Goal: Task Accomplishment & Management: Complete application form

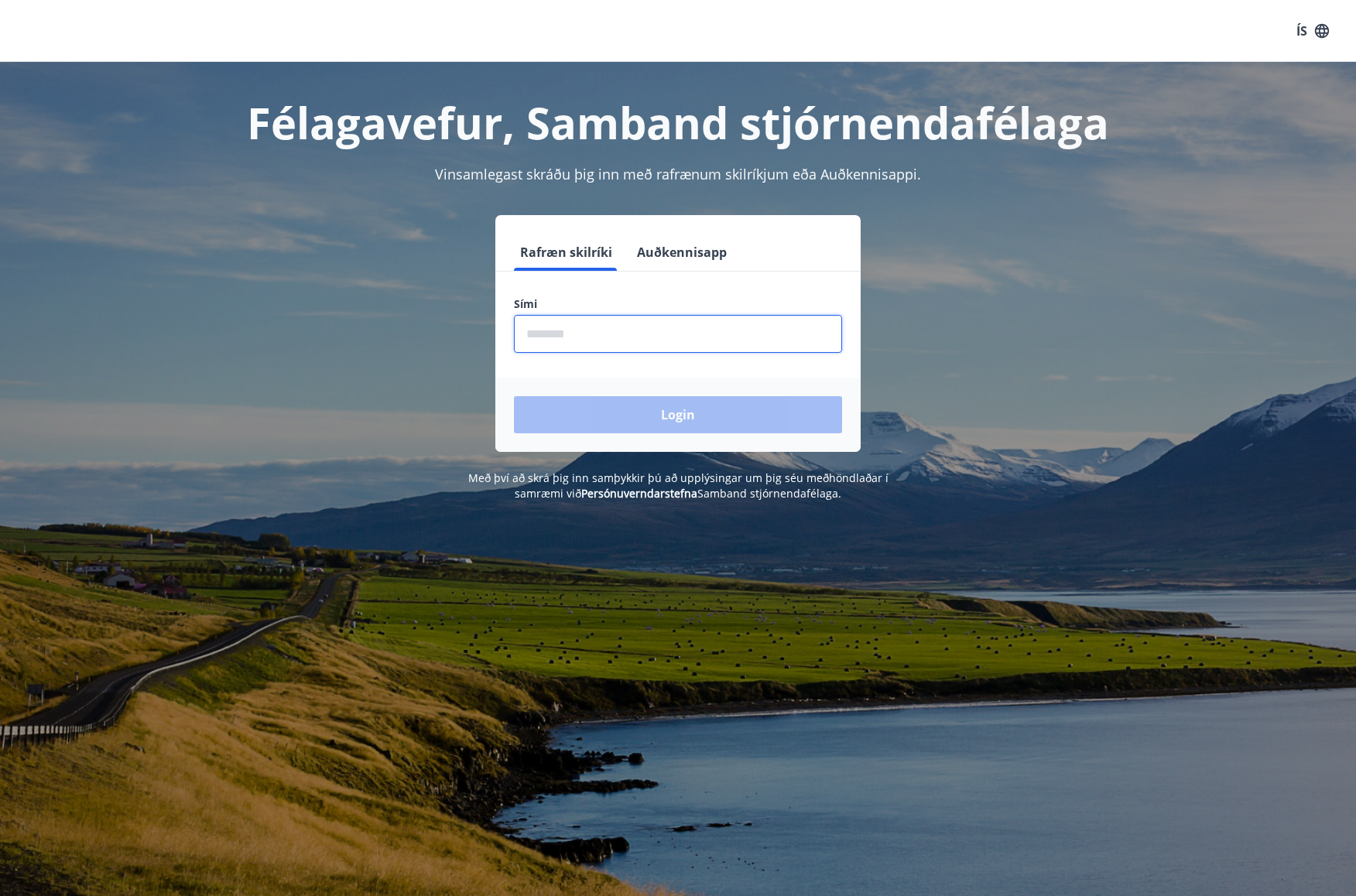
click at [622, 336] on input "phone" at bounding box center [677, 333] width 328 height 38
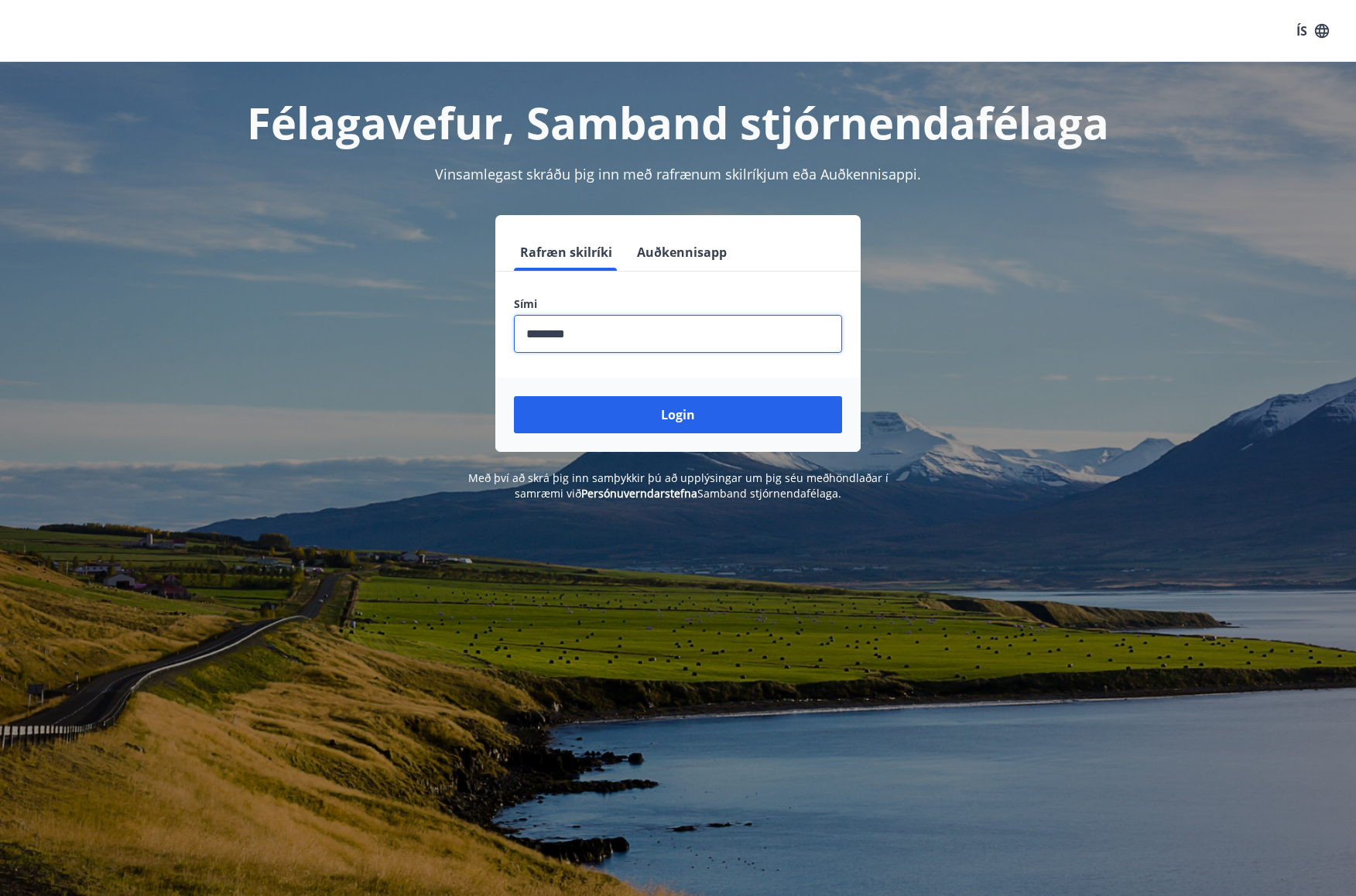
type input "********"
click at [514, 396] on button "Login" at bounding box center [677, 414] width 328 height 37
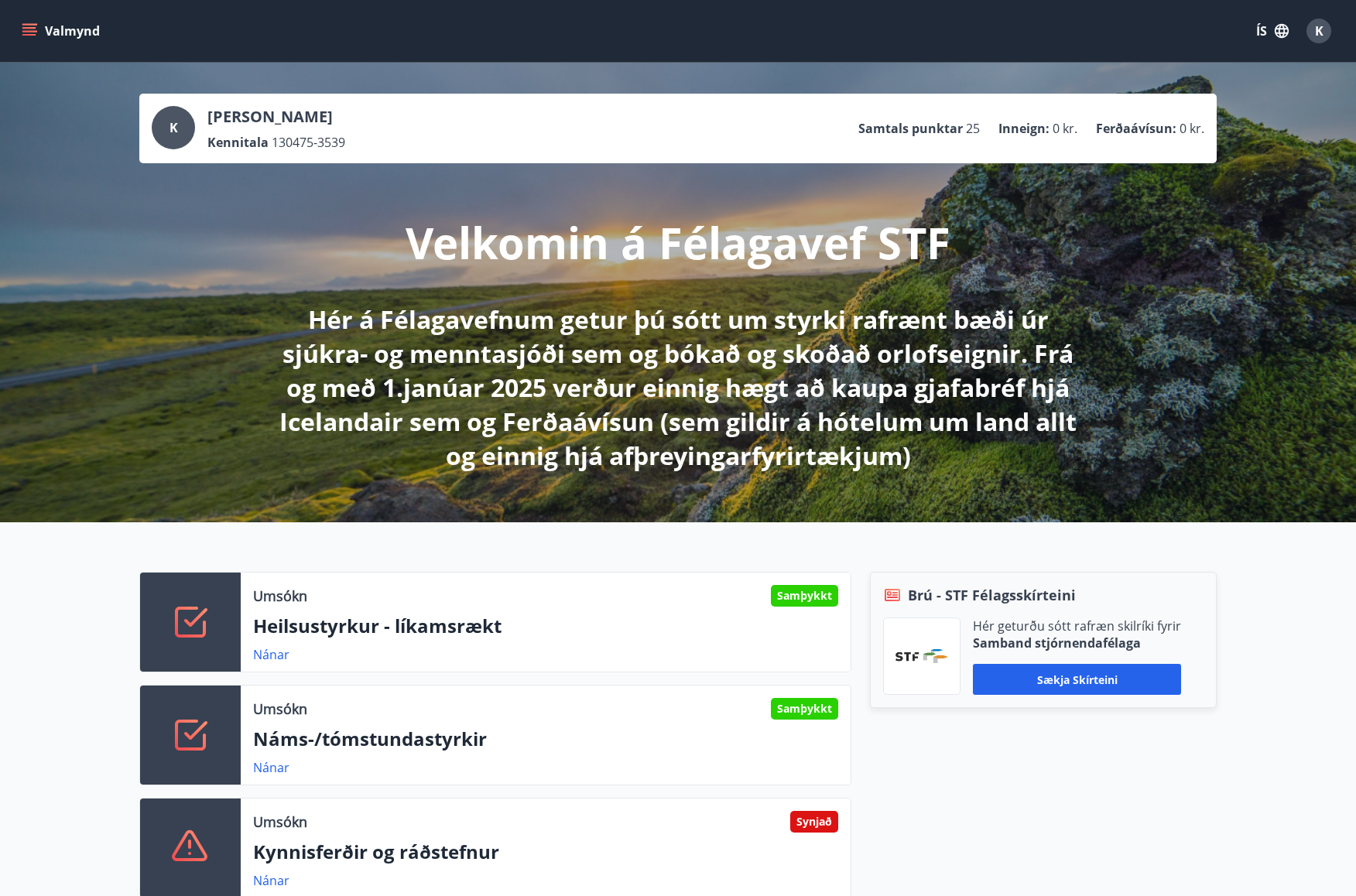
click at [543, 747] on p "Náms-/tómstundastyrkir" at bounding box center [545, 738] width 585 height 26
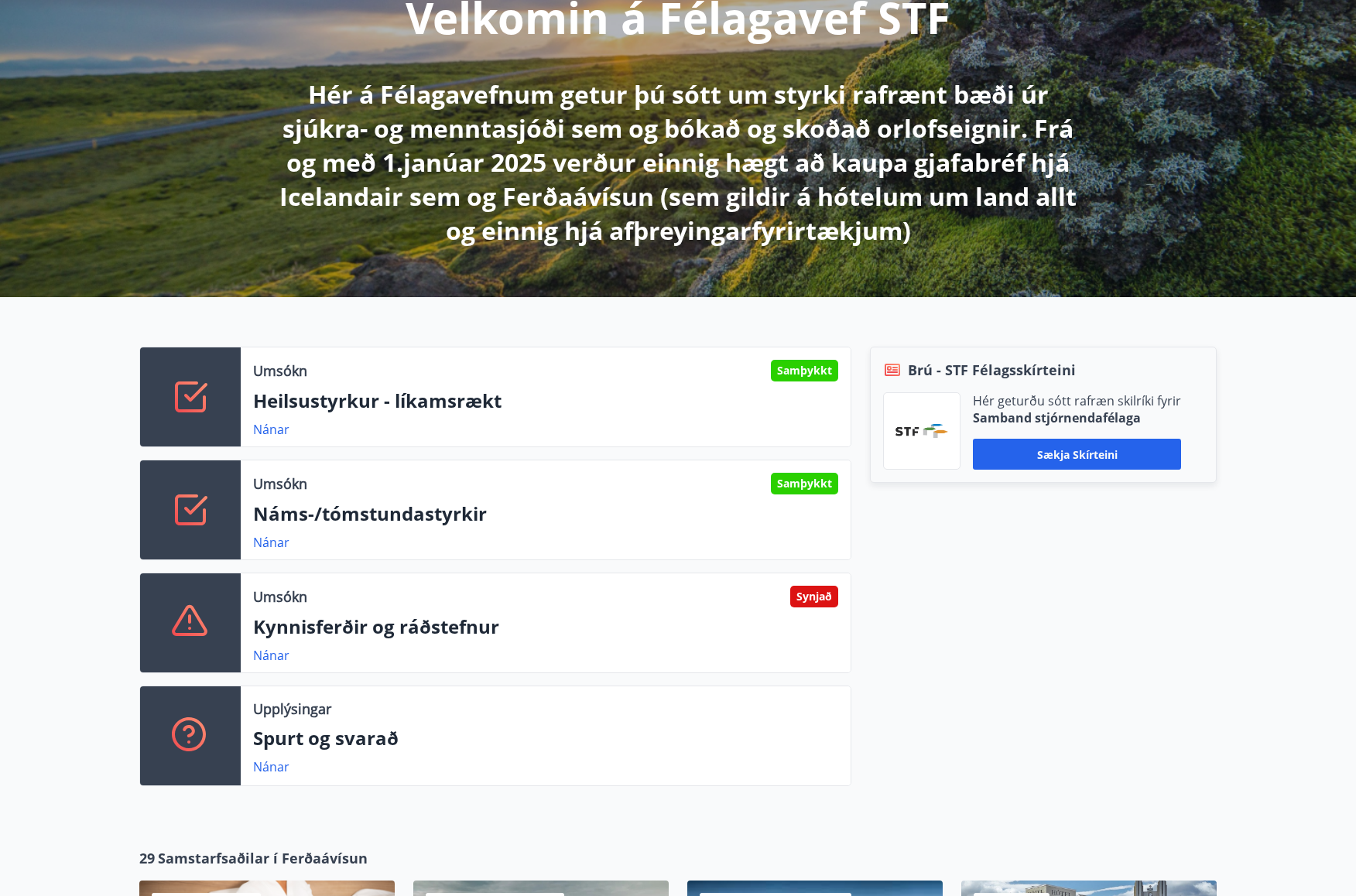
scroll to position [232, 0]
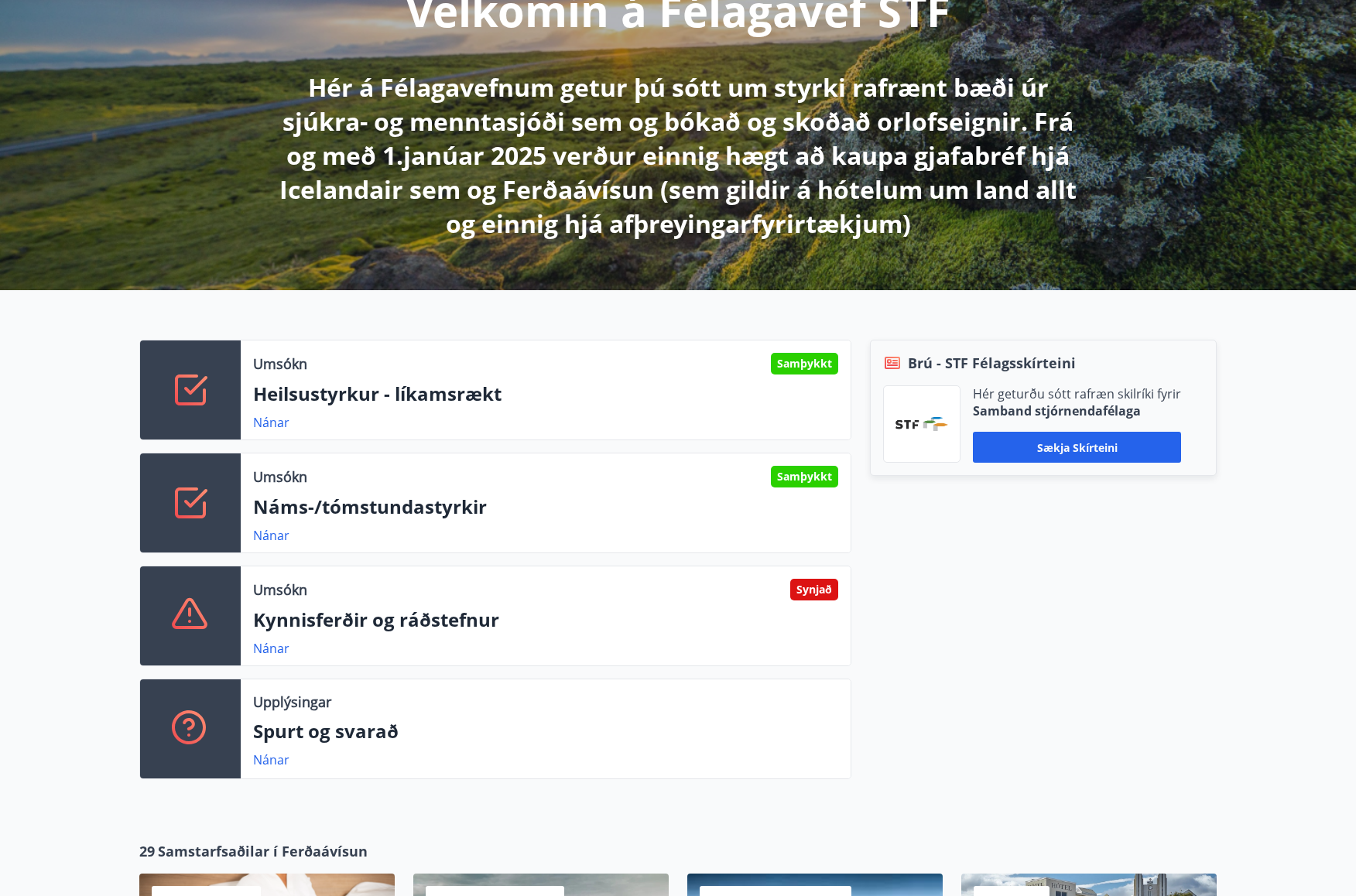
click at [268, 534] on link "Nánar" at bounding box center [271, 535] width 36 height 17
click at [274, 423] on link "Nánar" at bounding box center [271, 422] width 36 height 17
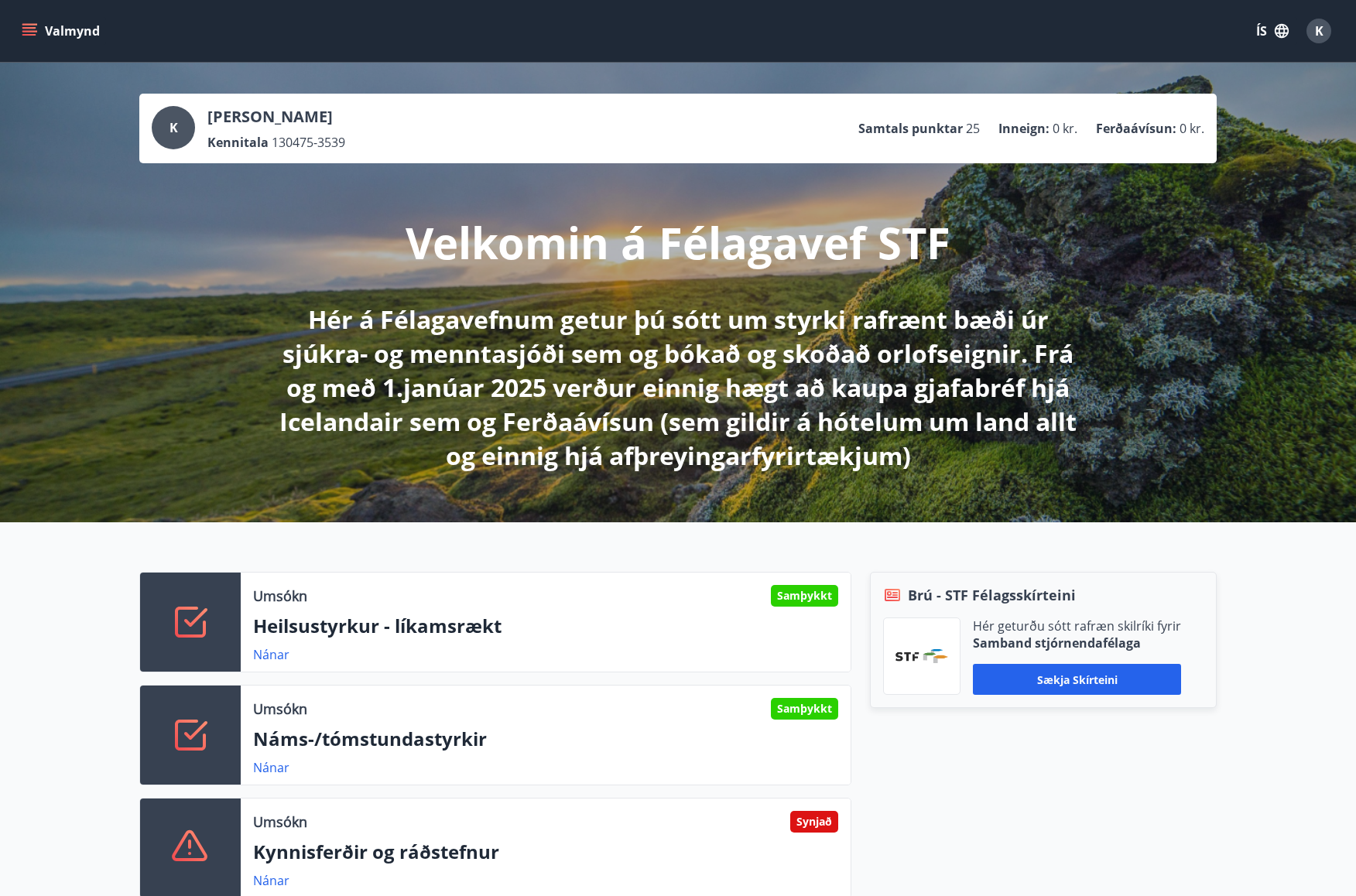
click at [43, 29] on button "Valmynd" at bounding box center [62, 30] width 87 height 28
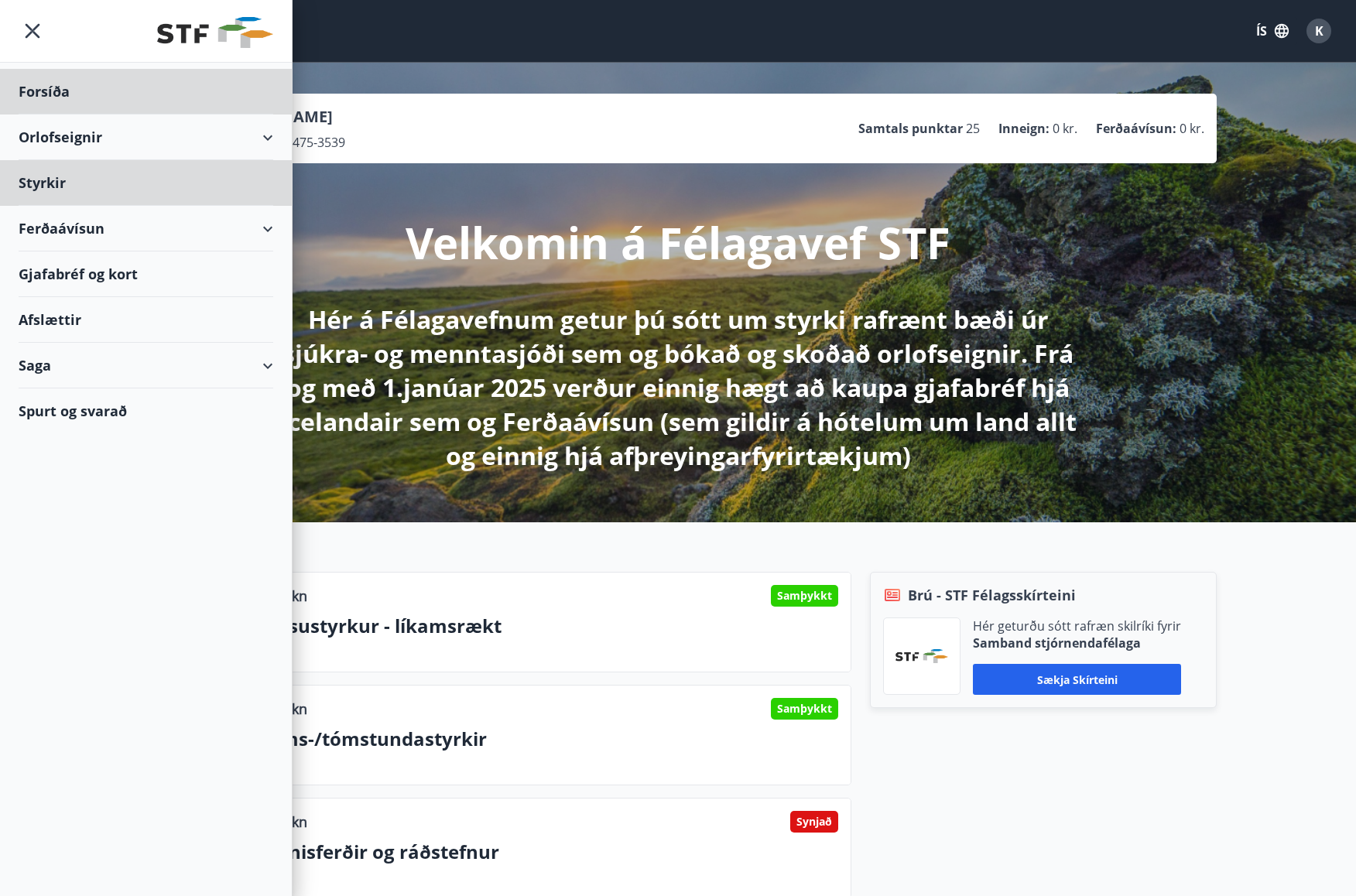
click at [48, 185] on div "Styrkir" at bounding box center [145, 183] width 254 height 45
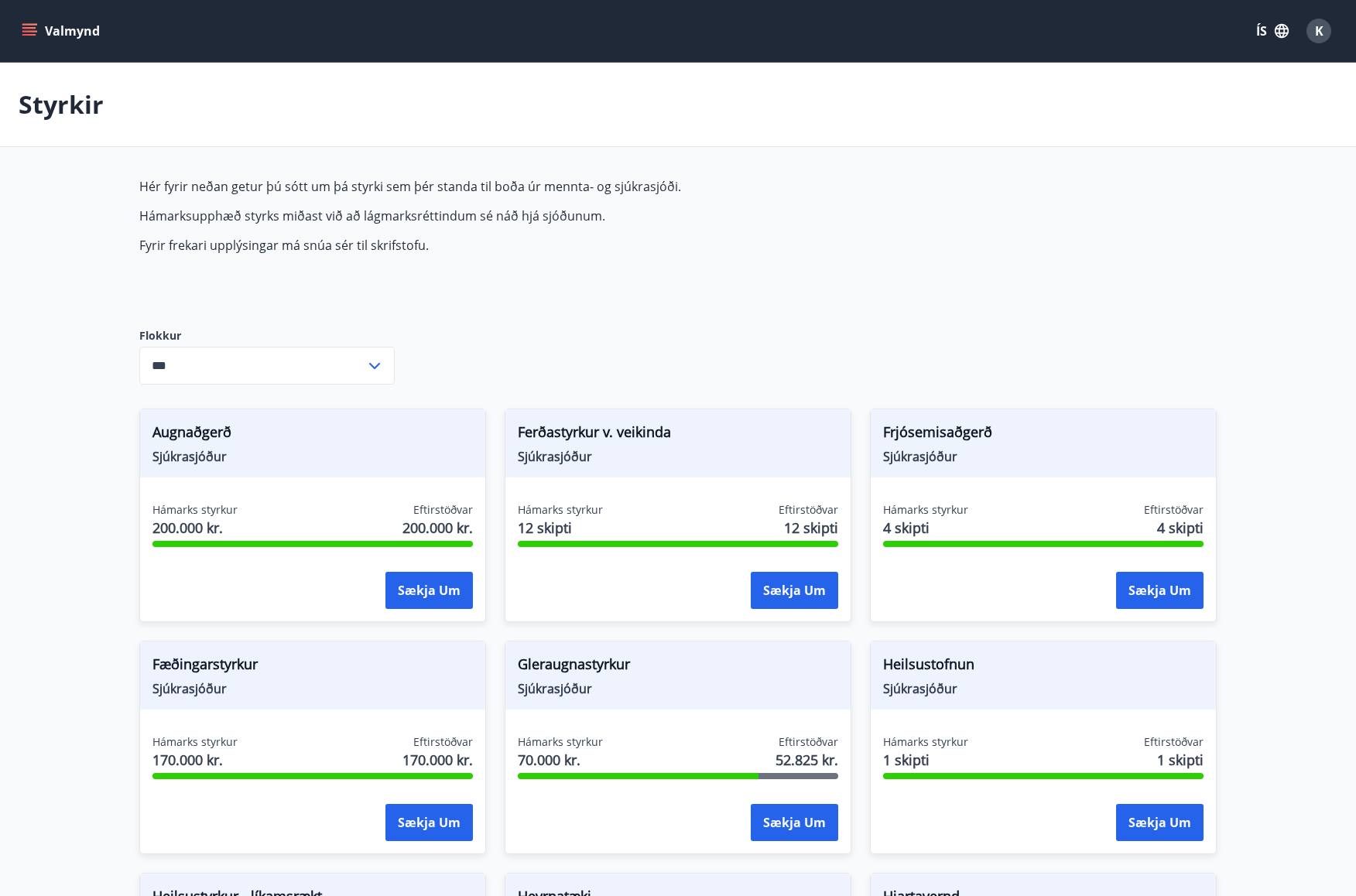
type input "***"
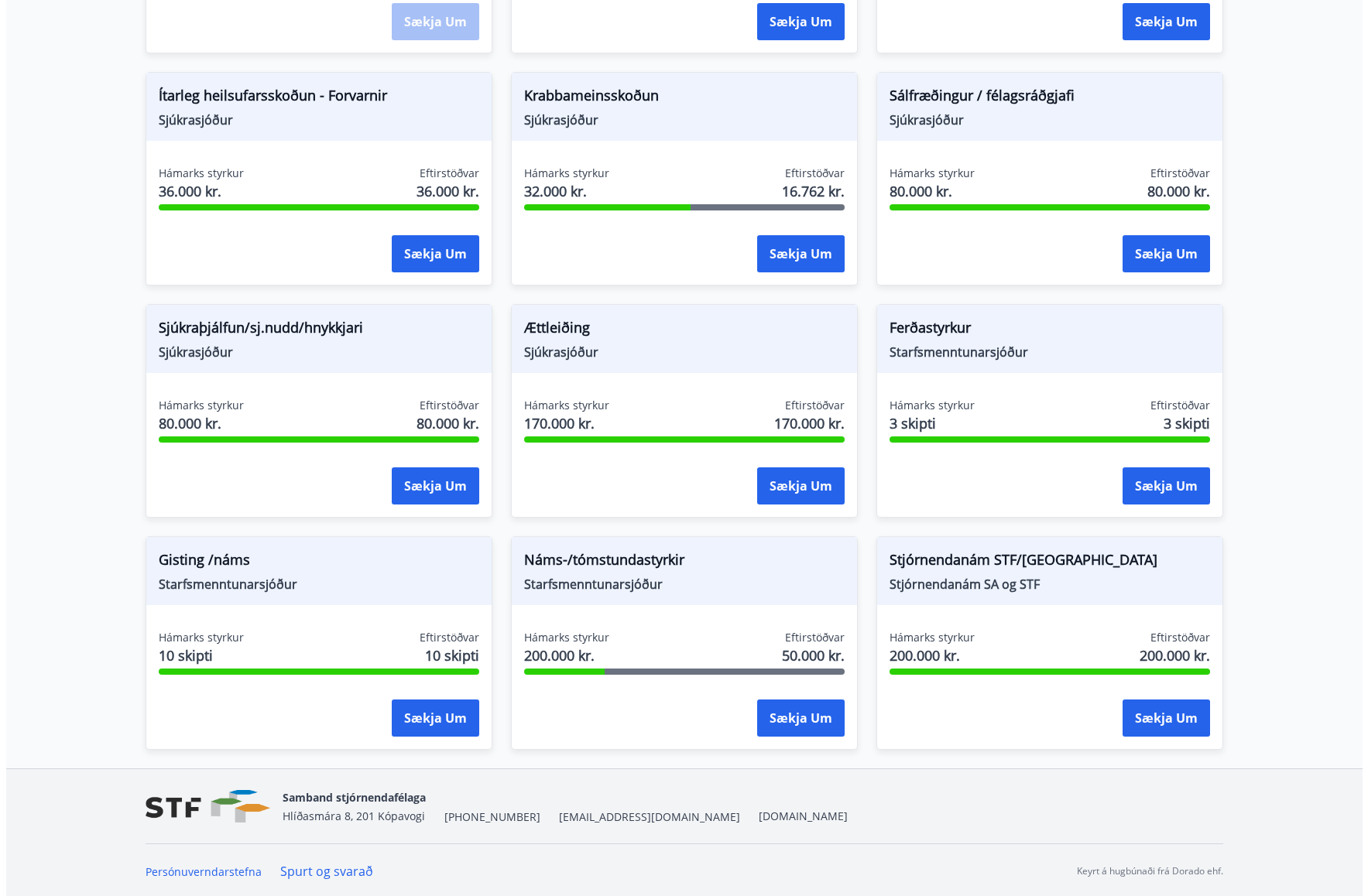
scroll to position [1035, 0]
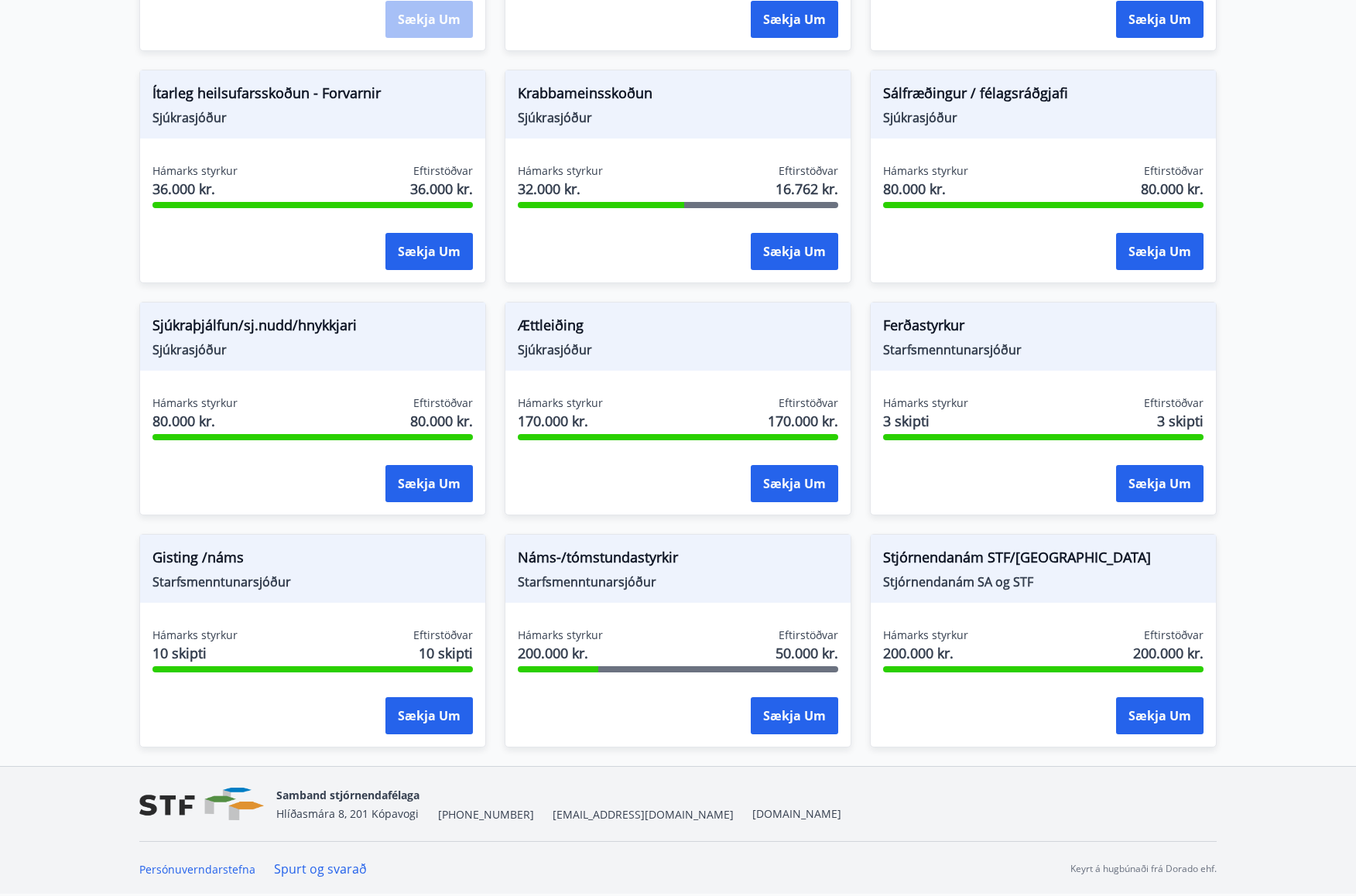
click at [790, 719] on button "Sækja um" at bounding box center [795, 716] width 87 height 37
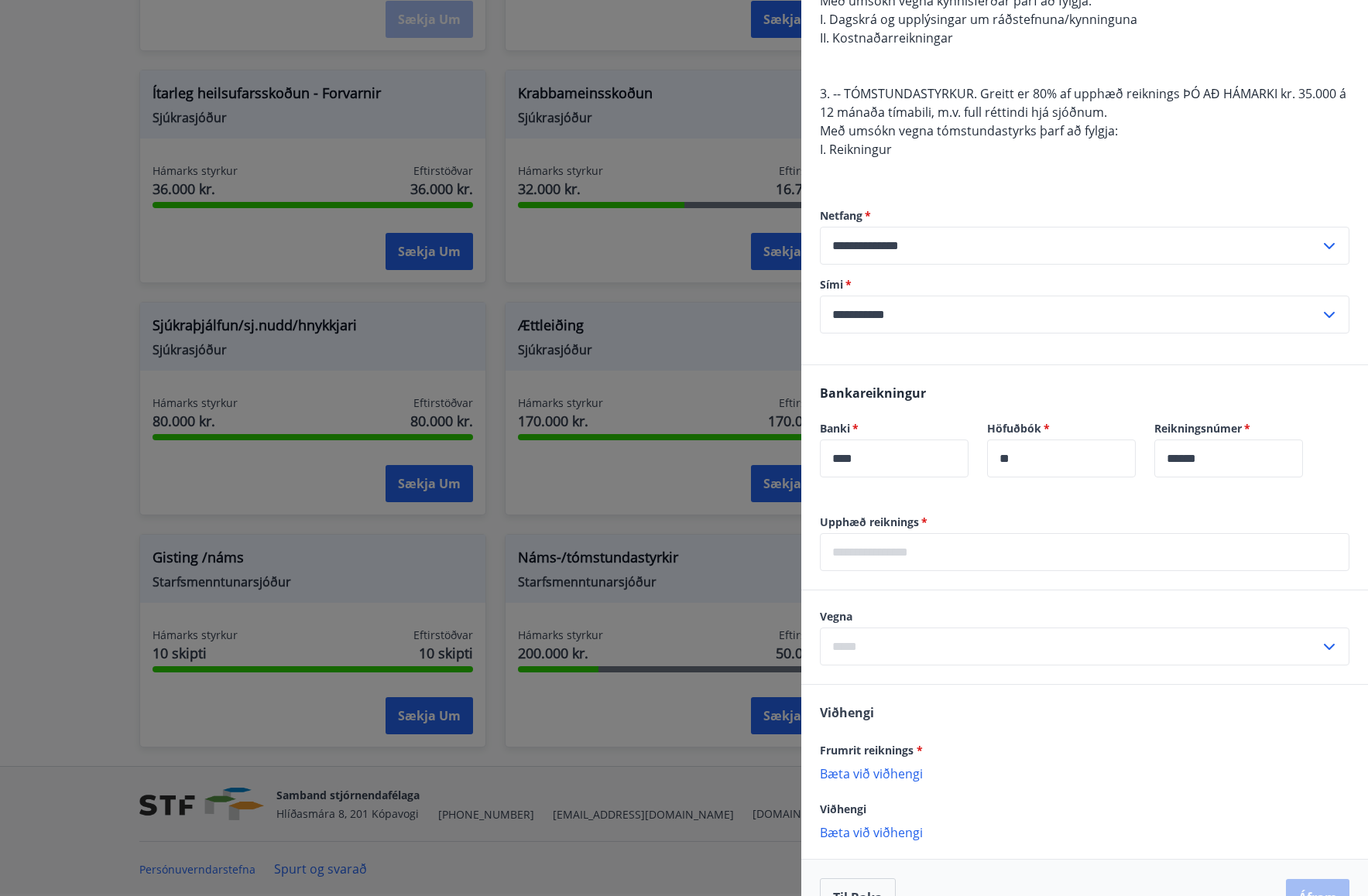
scroll to position [387, 0]
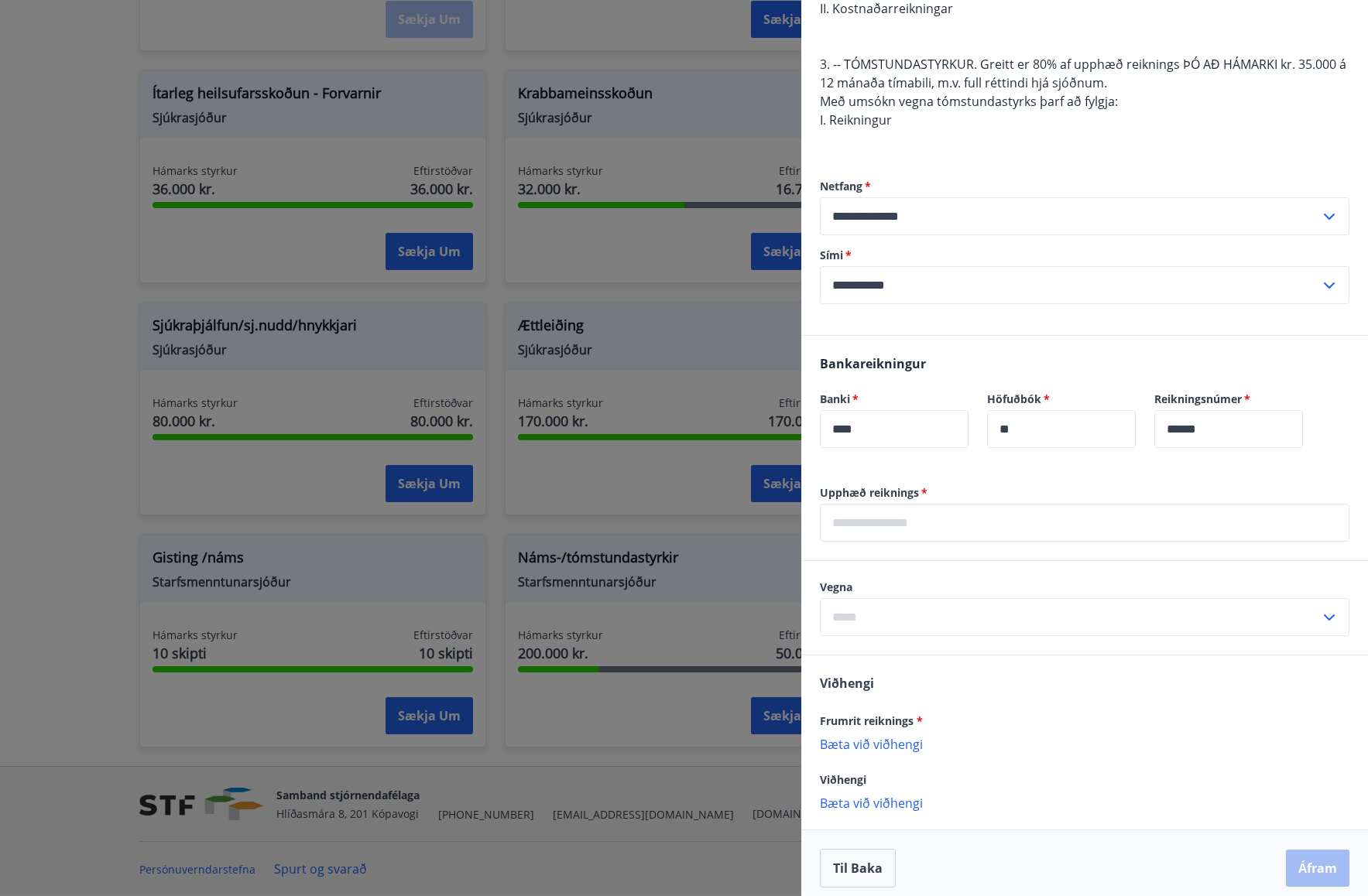
click at [1082, 529] on input "text" at bounding box center [1084, 522] width 530 height 38
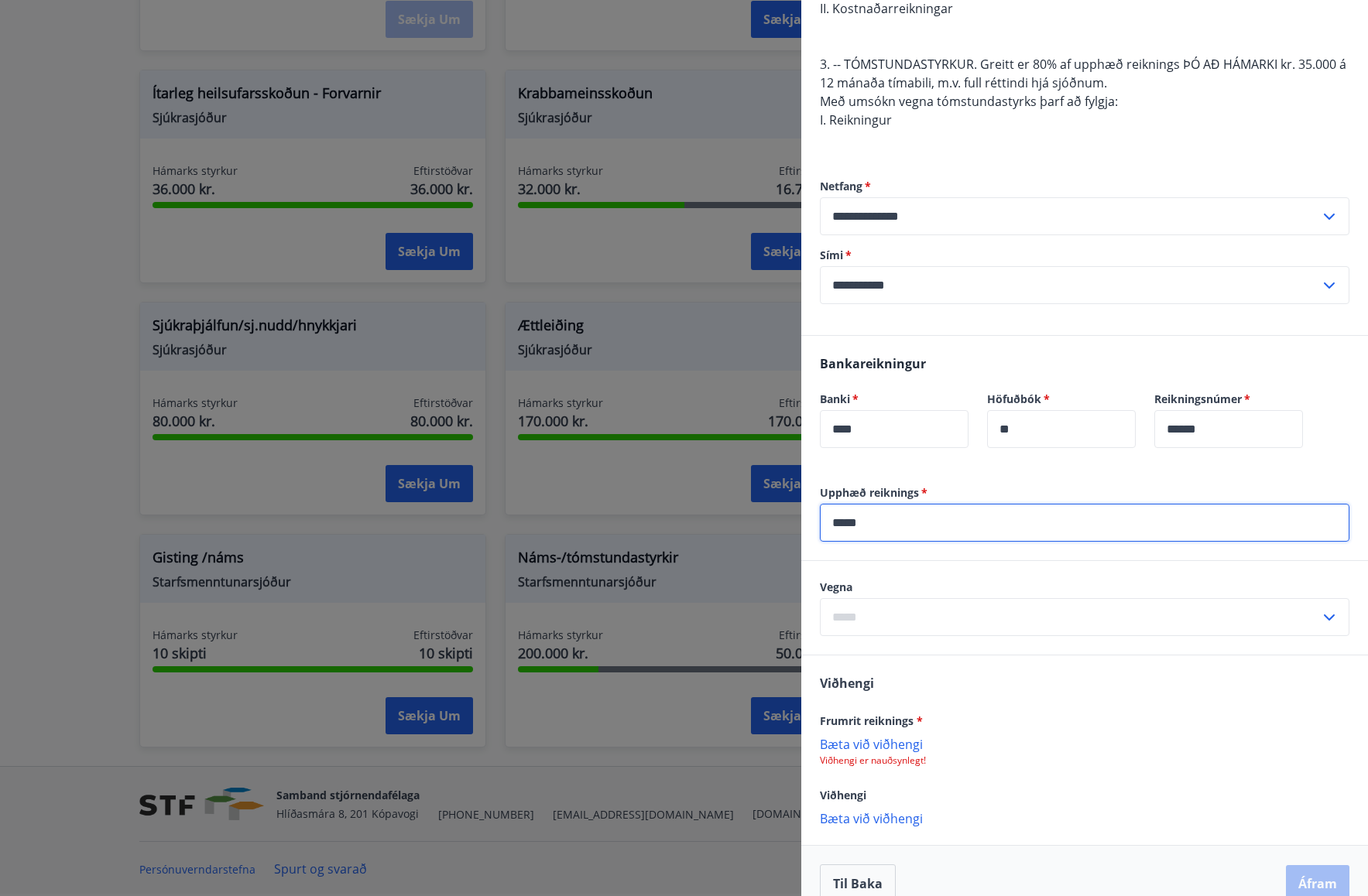
type input "*****"
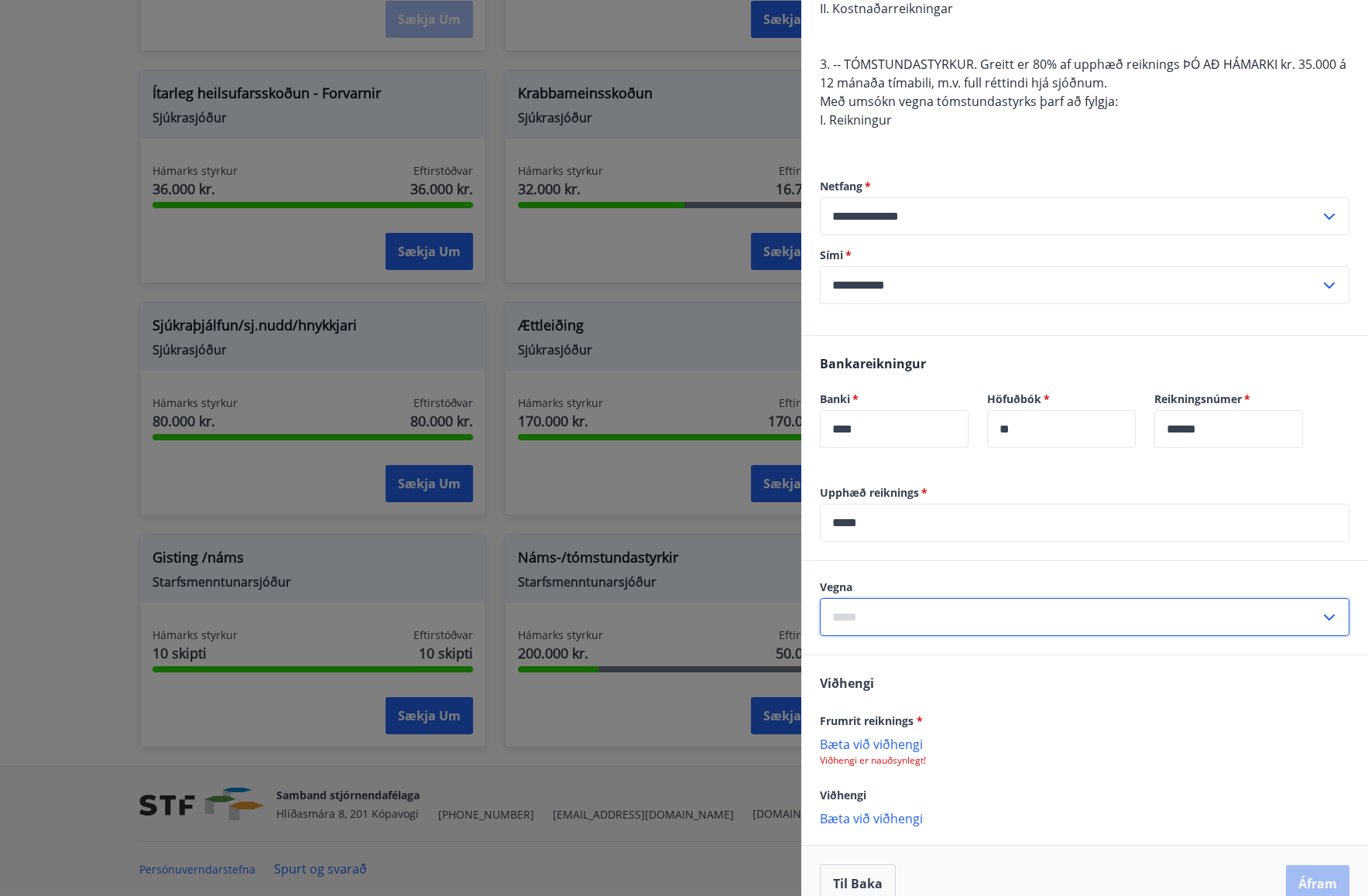
click at [1078, 612] on input "text" at bounding box center [1070, 617] width 500 height 38
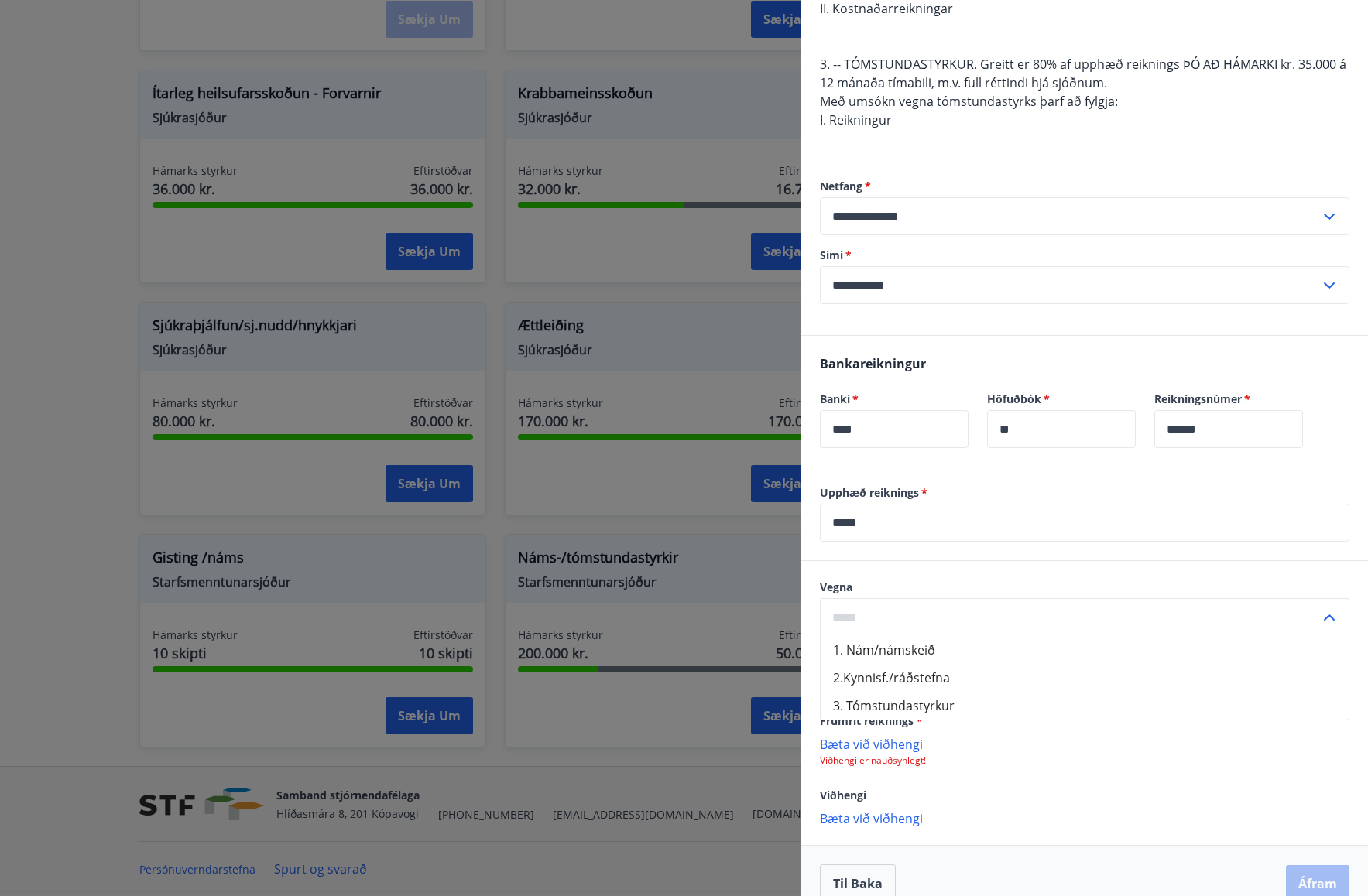
click at [906, 706] on li "3. Tómstundastyrkur" at bounding box center [1084, 705] width 528 height 28
type input "**********"
click at [901, 744] on p "Bæta við viðhengi" at bounding box center [1084, 743] width 530 height 15
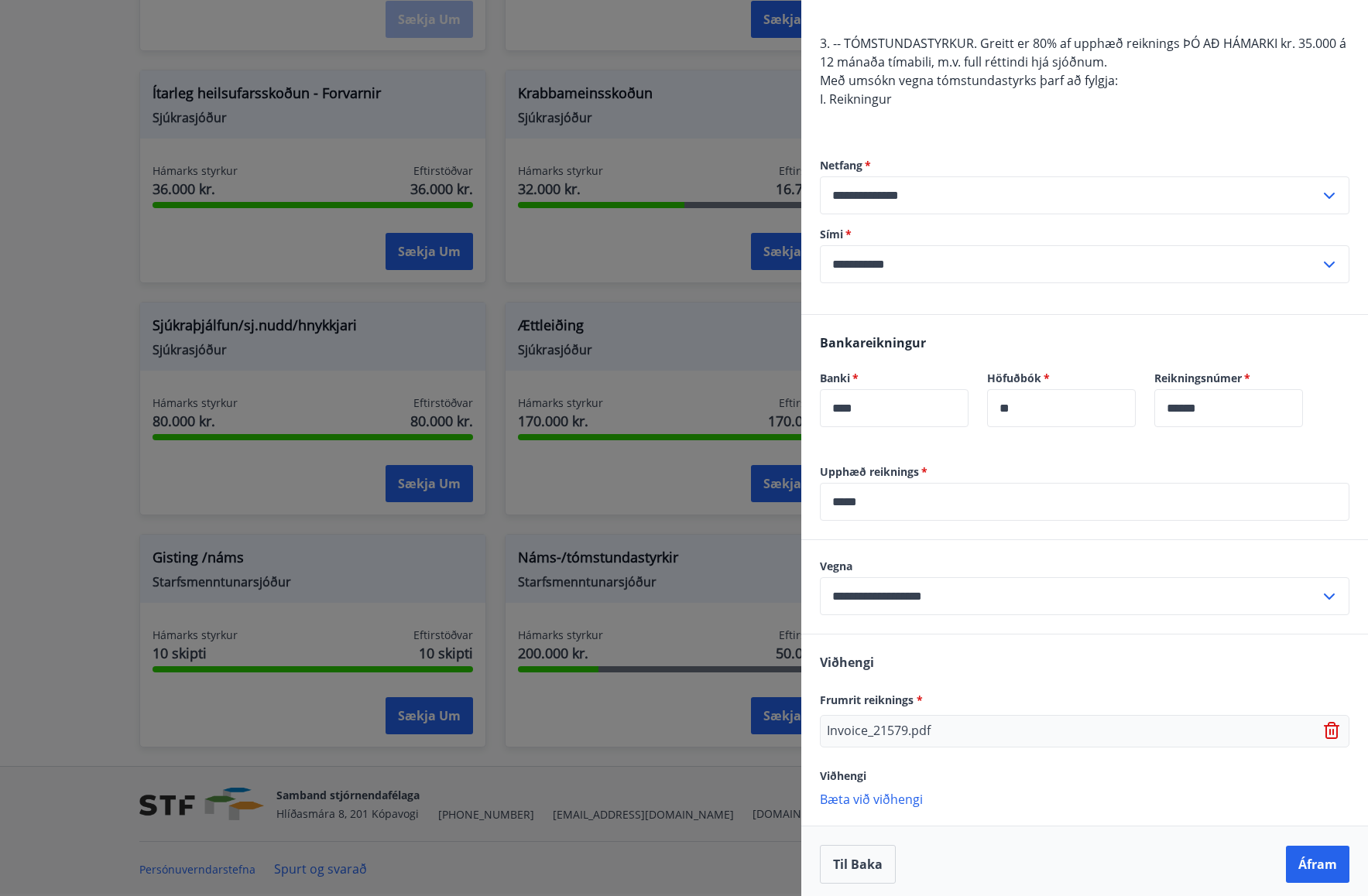
scroll to position [414, 0]
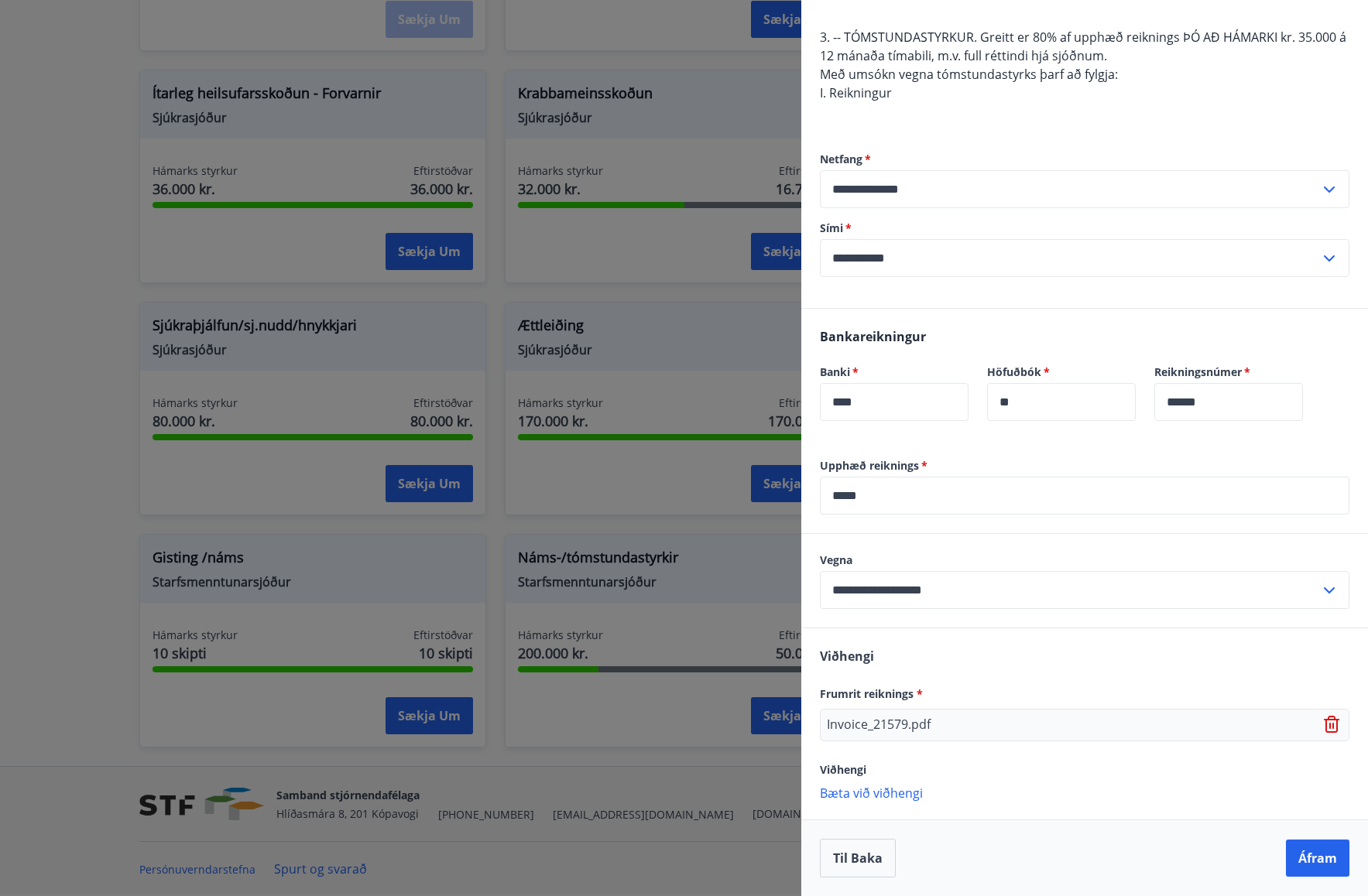
click at [1320, 862] on button "Áfram" at bounding box center [1318, 858] width 64 height 37
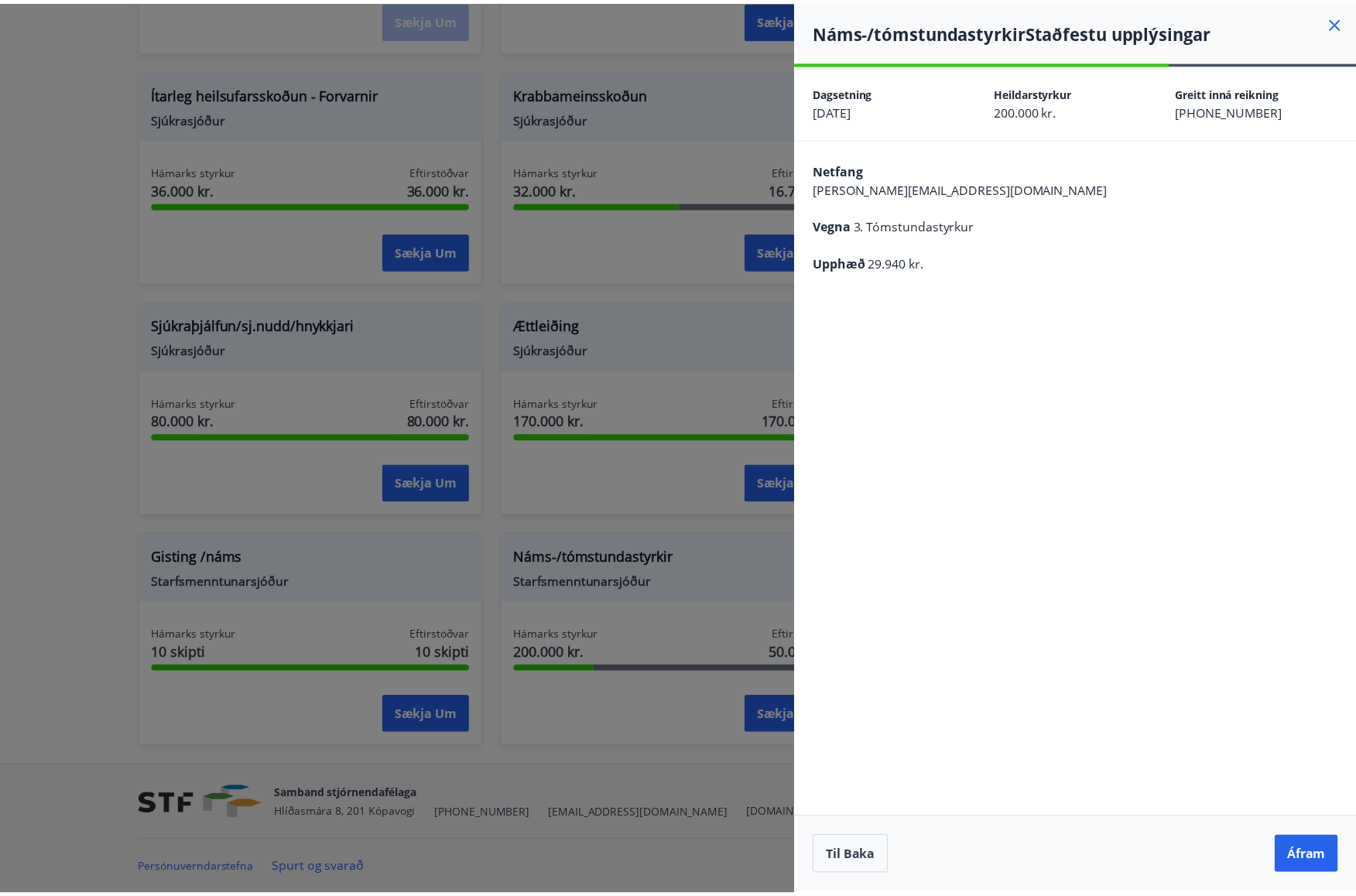
scroll to position [0, 0]
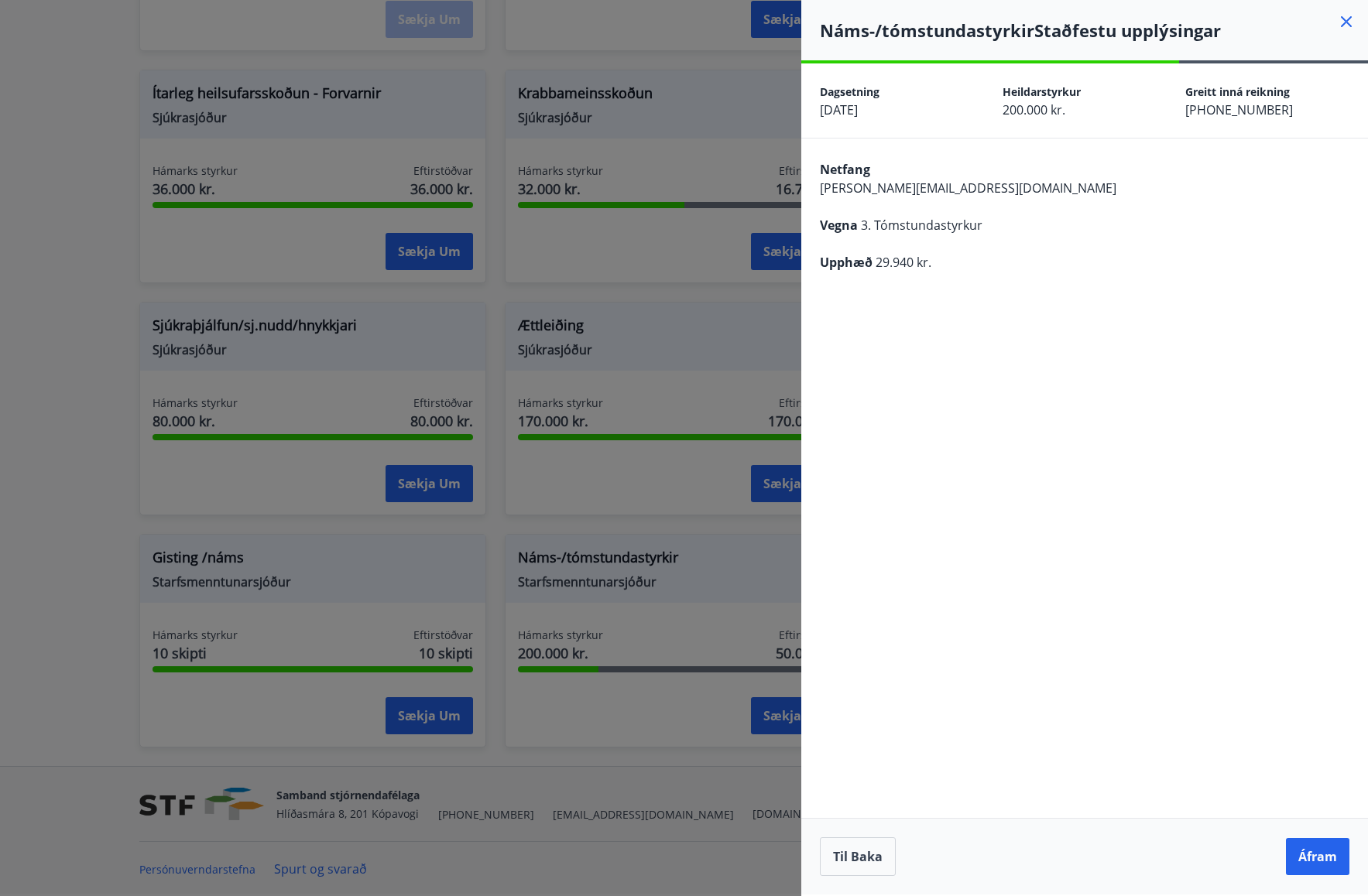
click at [1317, 857] on button "Áfram" at bounding box center [1318, 857] width 64 height 37
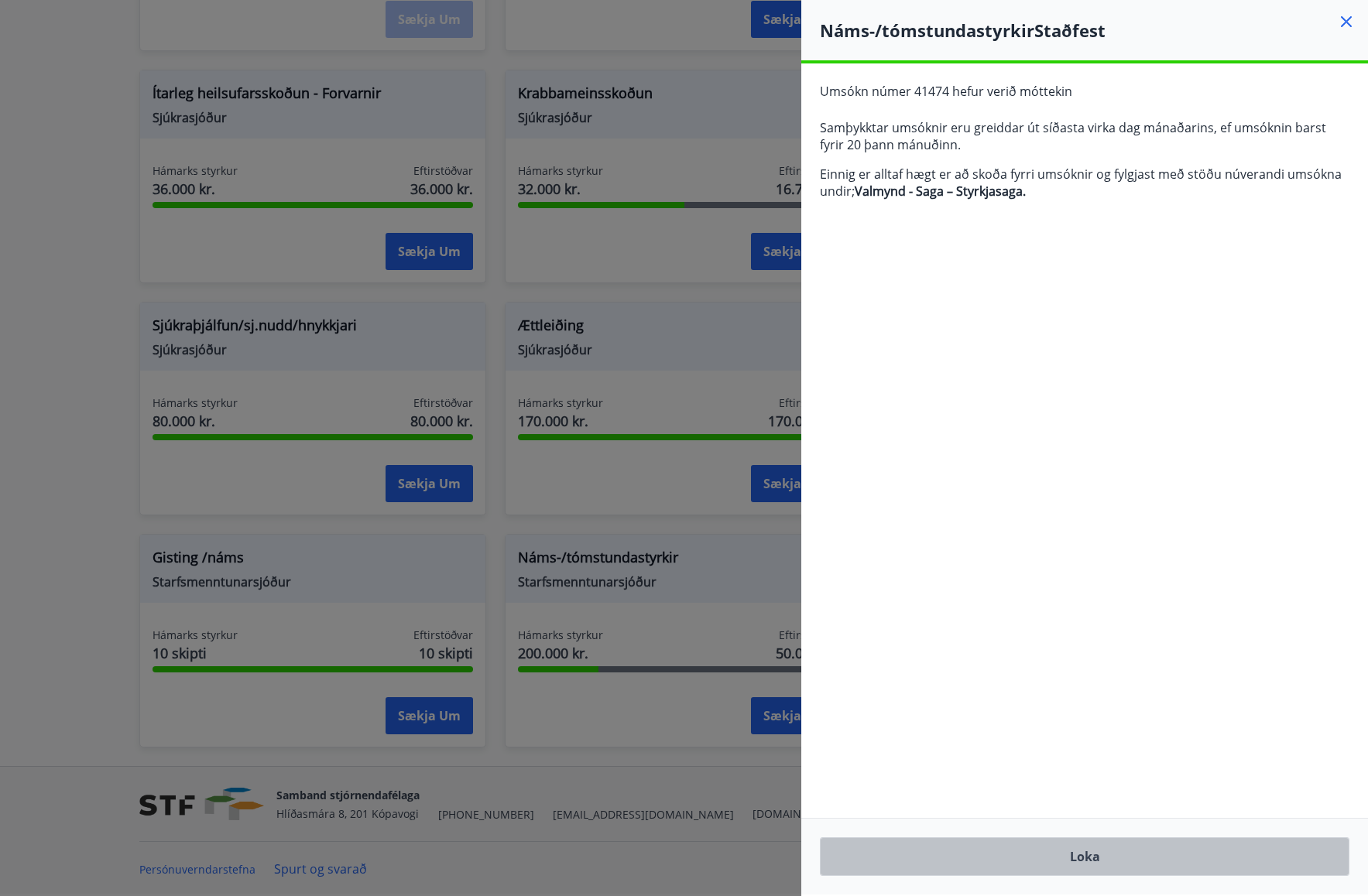
click at [1092, 850] on button "Loka" at bounding box center [1084, 857] width 530 height 39
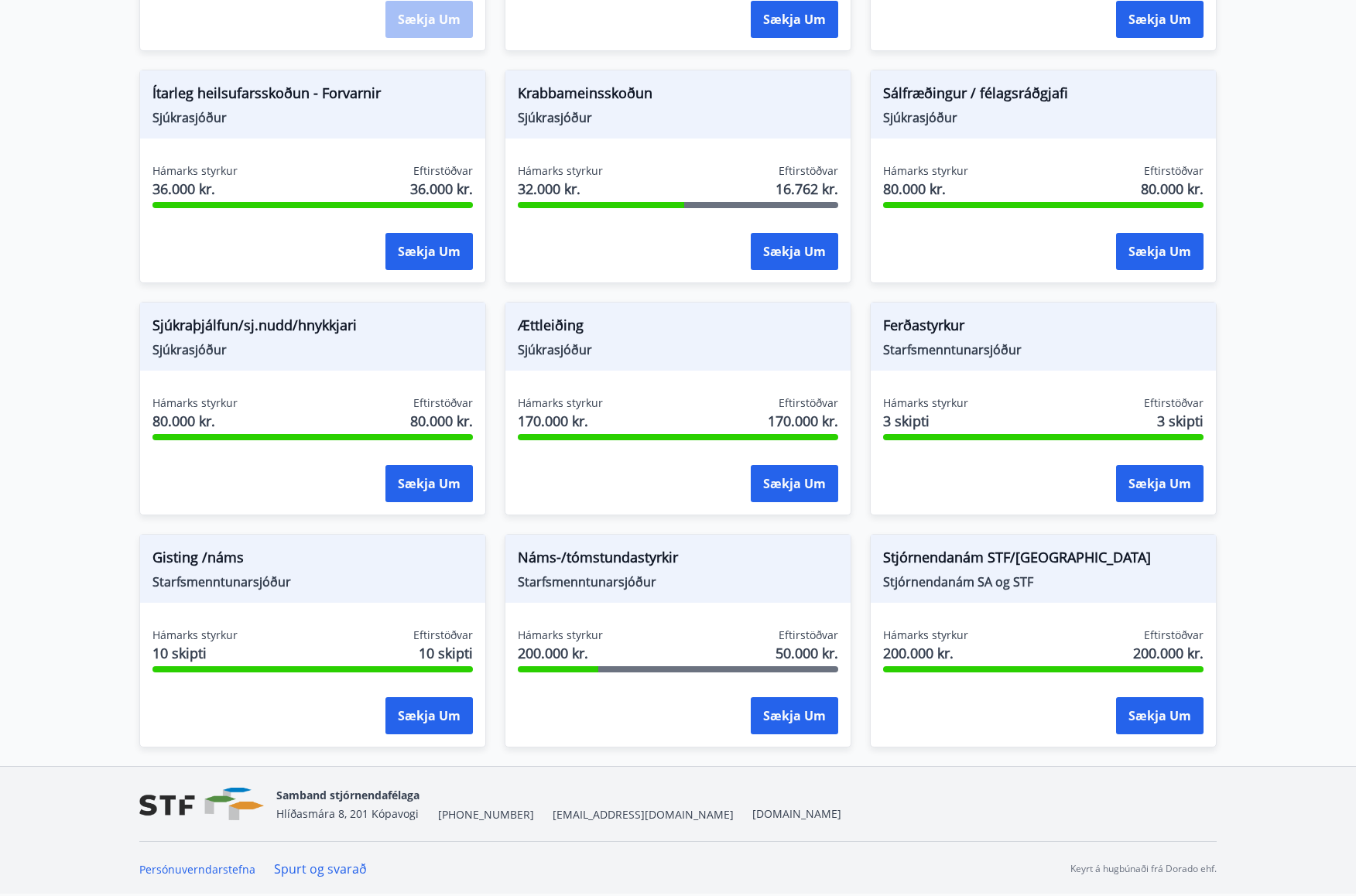
click at [797, 721] on button "Sækja um" at bounding box center [795, 716] width 87 height 37
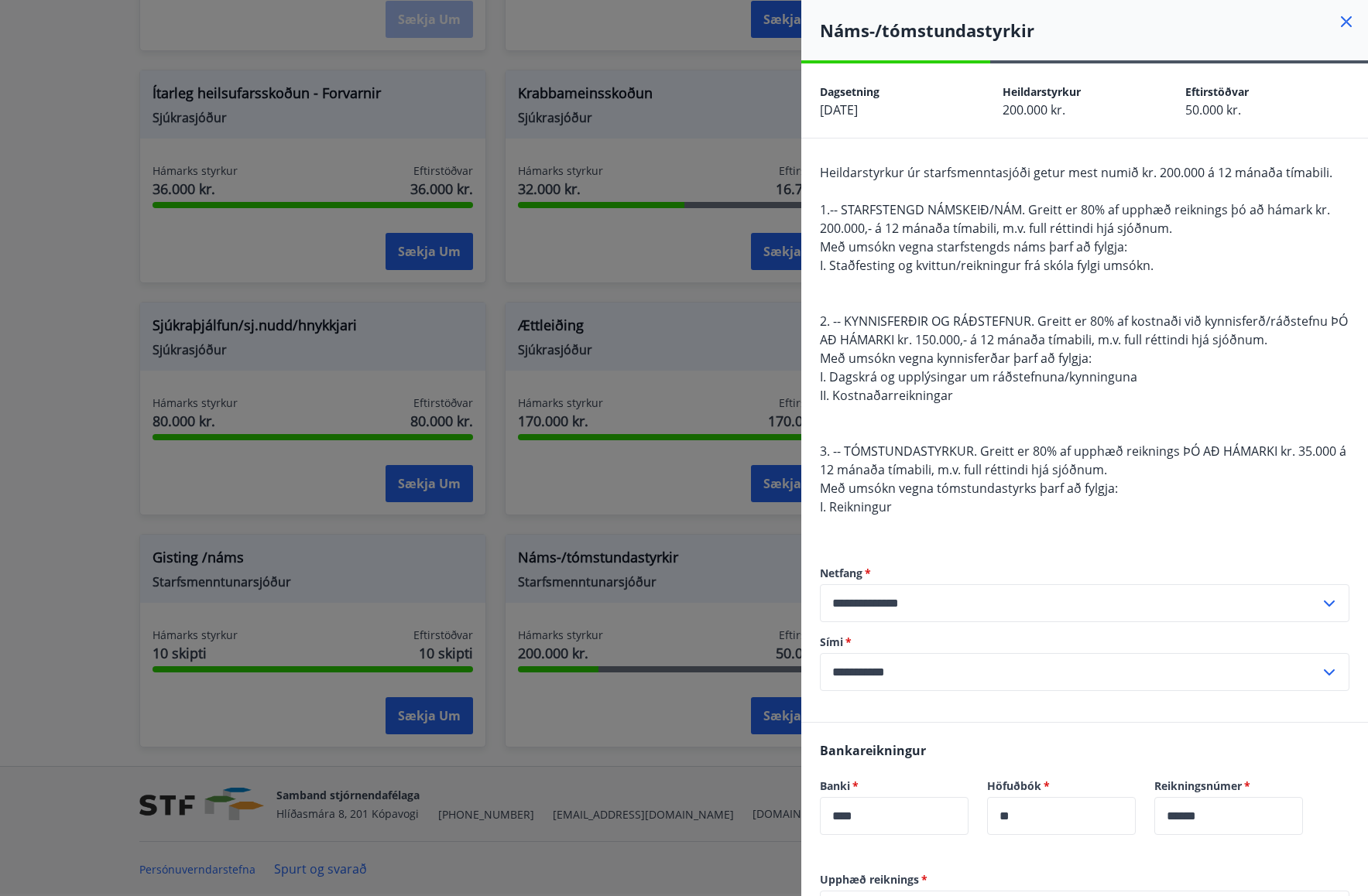
click at [1343, 23] on icon at bounding box center [1346, 22] width 18 height 18
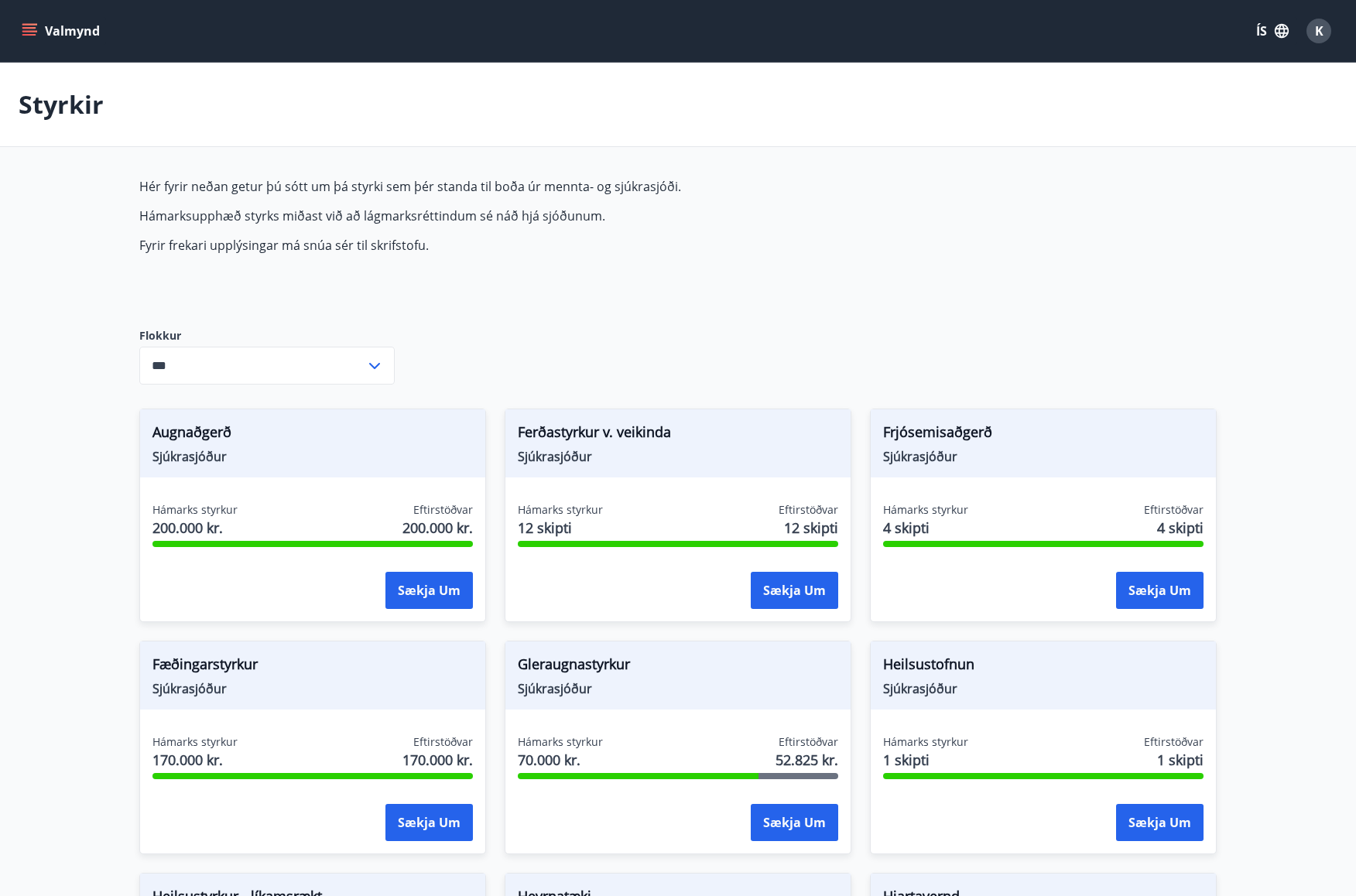
click at [63, 105] on p "Styrkir" at bounding box center [60, 104] width 85 height 34
click at [29, 29] on icon "menu" at bounding box center [29, 31] width 15 height 15
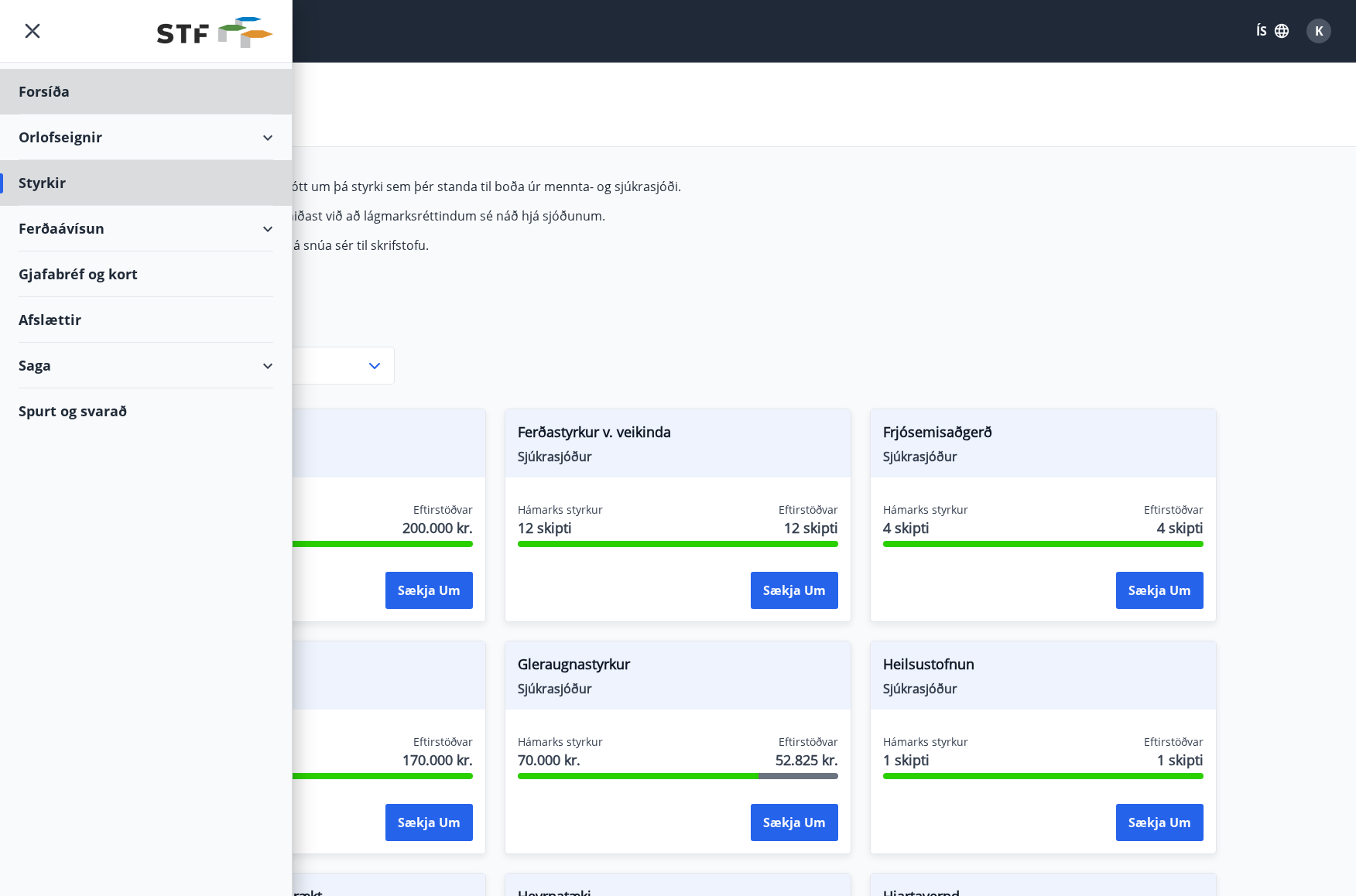
click at [33, 92] on div "Forsíða" at bounding box center [145, 91] width 254 height 45
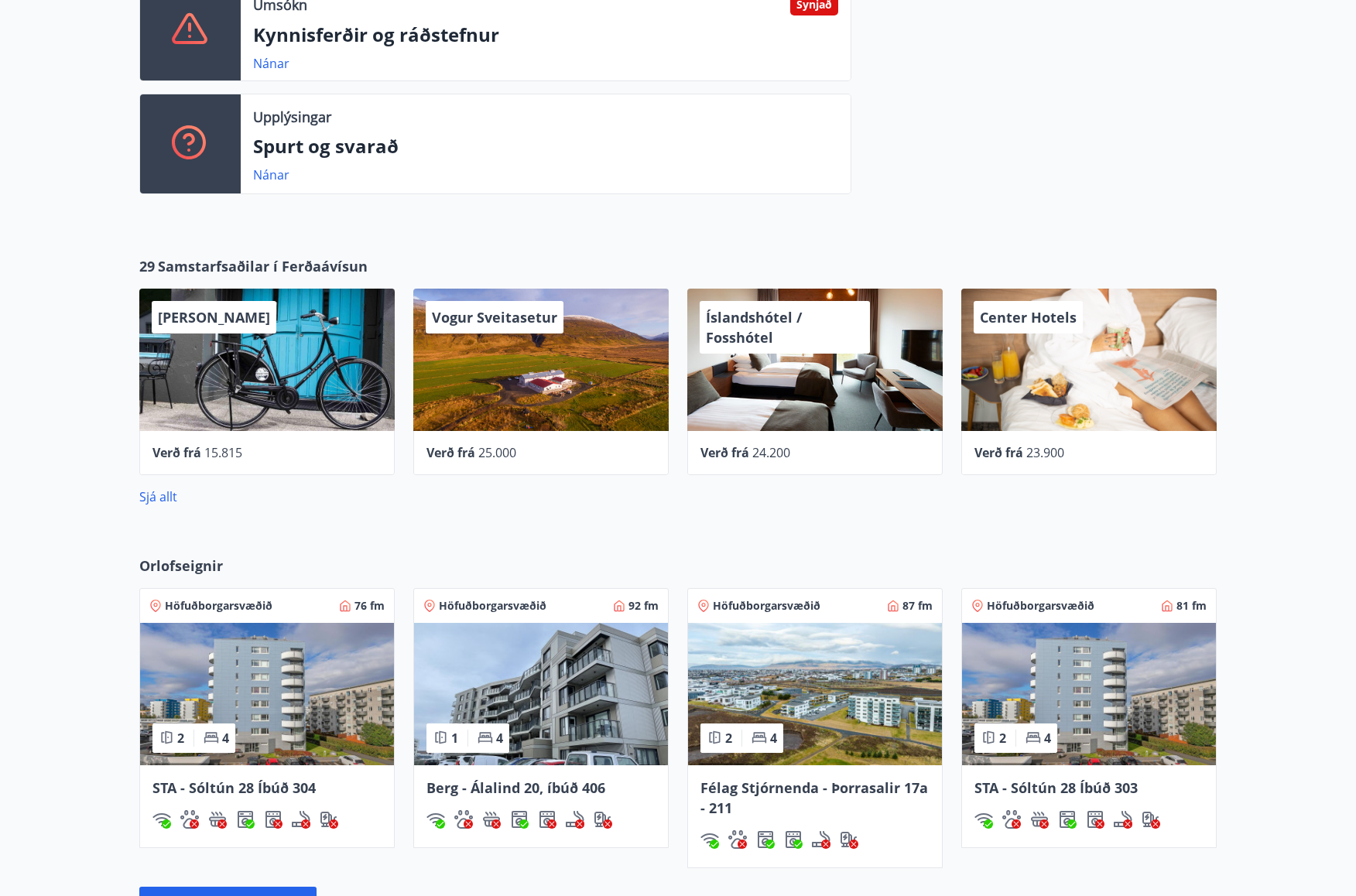
scroll to position [929, 0]
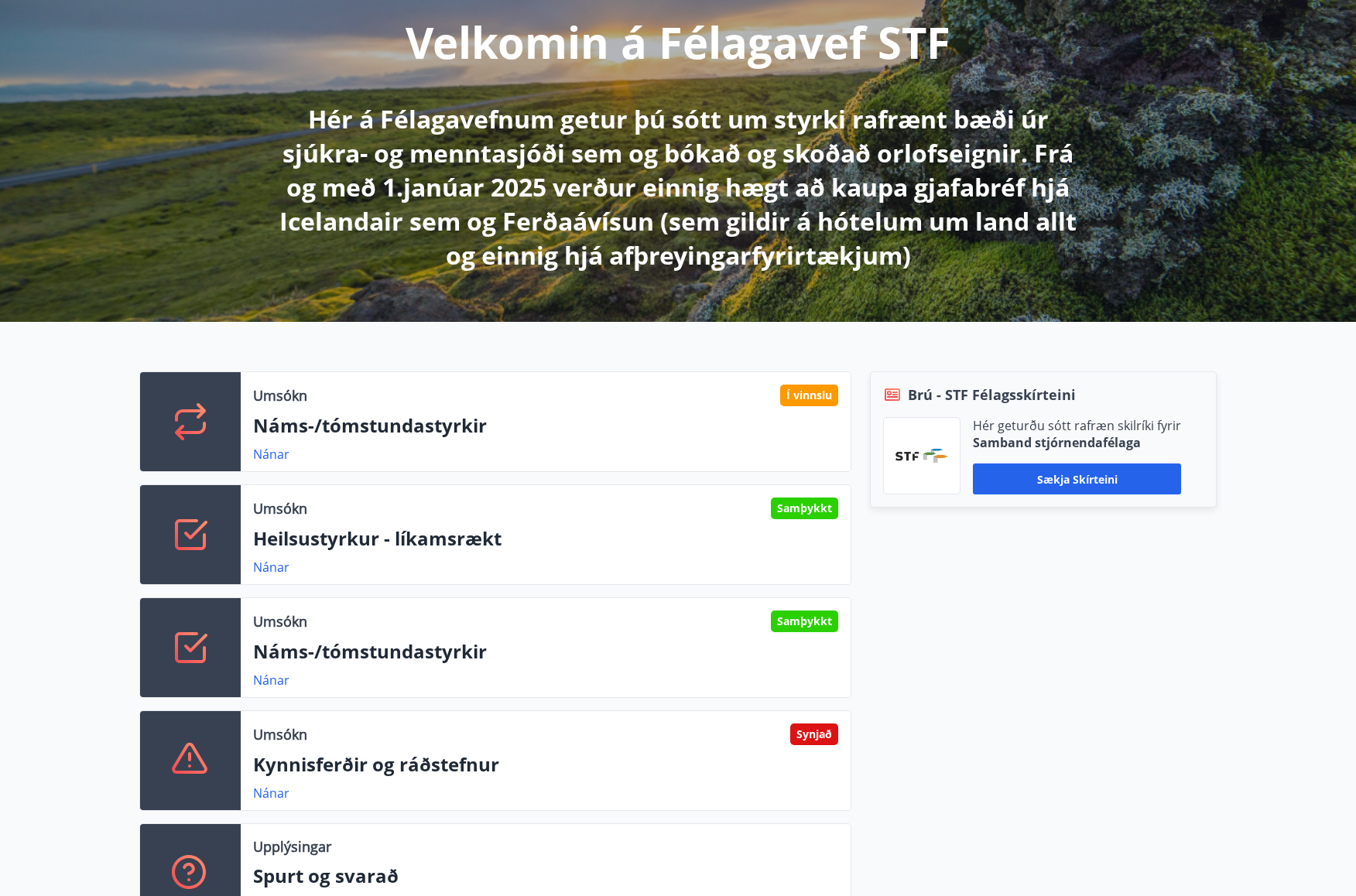
scroll to position [0, 0]
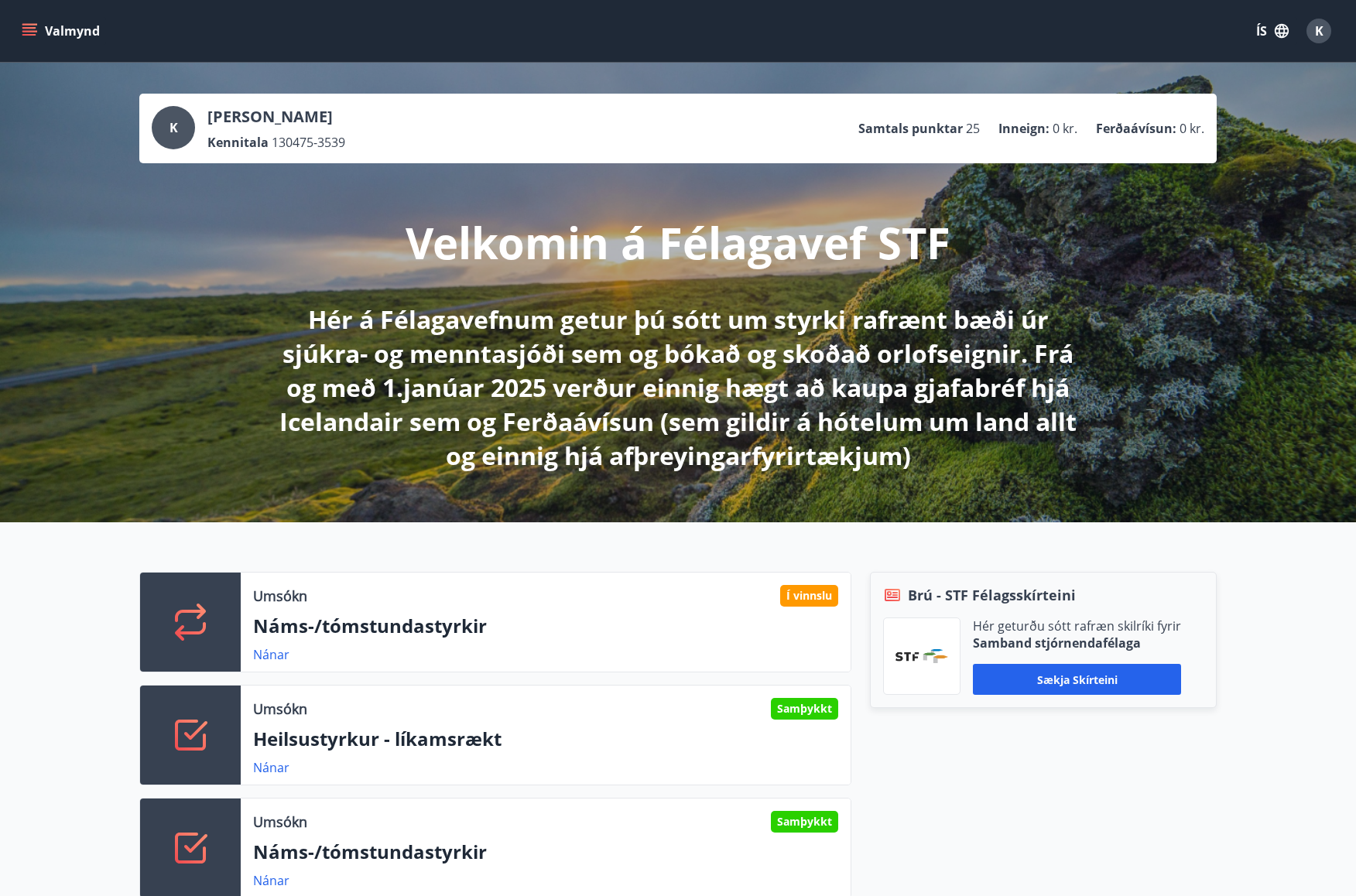
click at [29, 31] on icon "menu" at bounding box center [31, 31] width 17 height 2
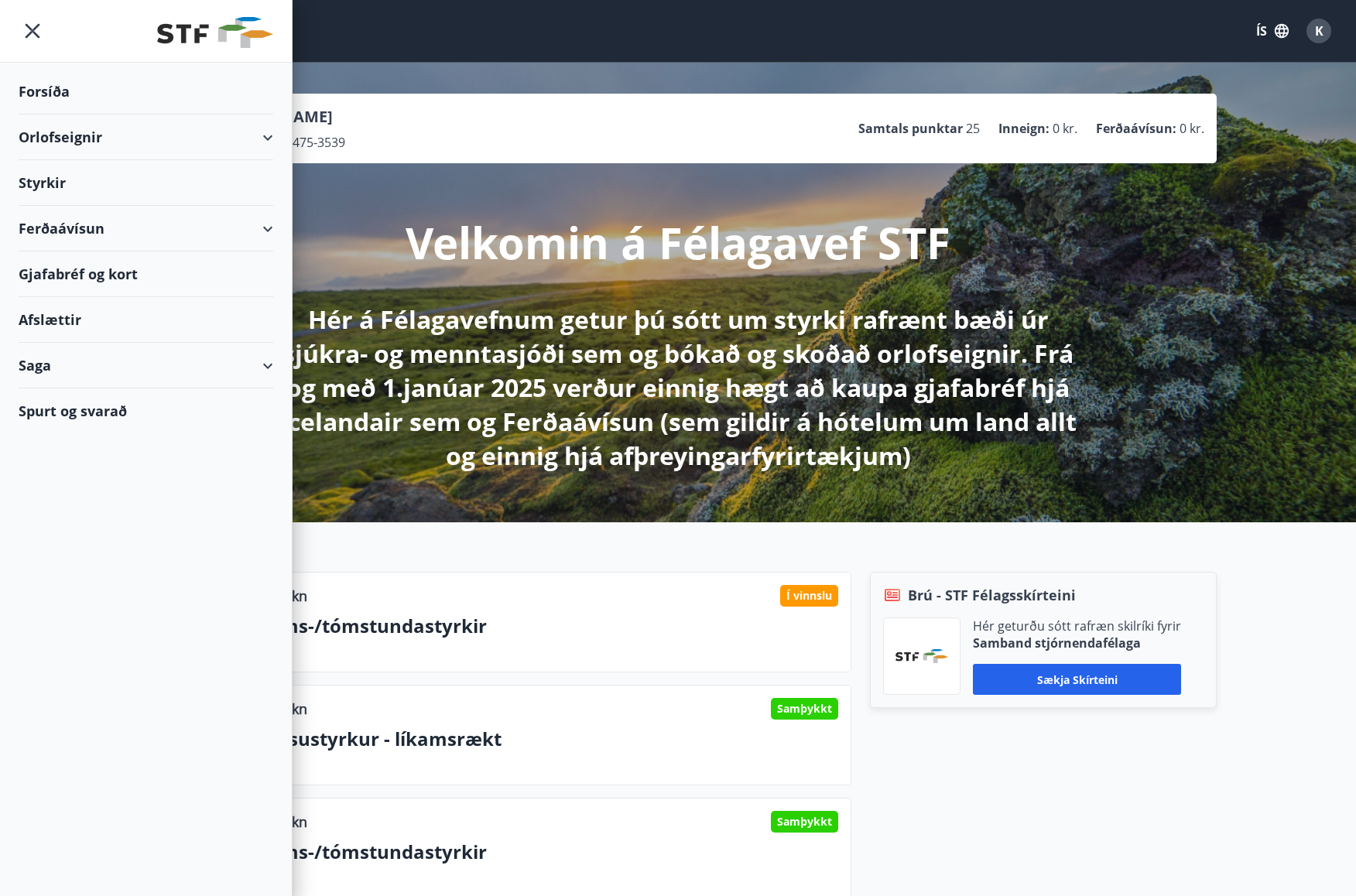
click at [47, 180] on div "Styrkir" at bounding box center [145, 183] width 254 height 45
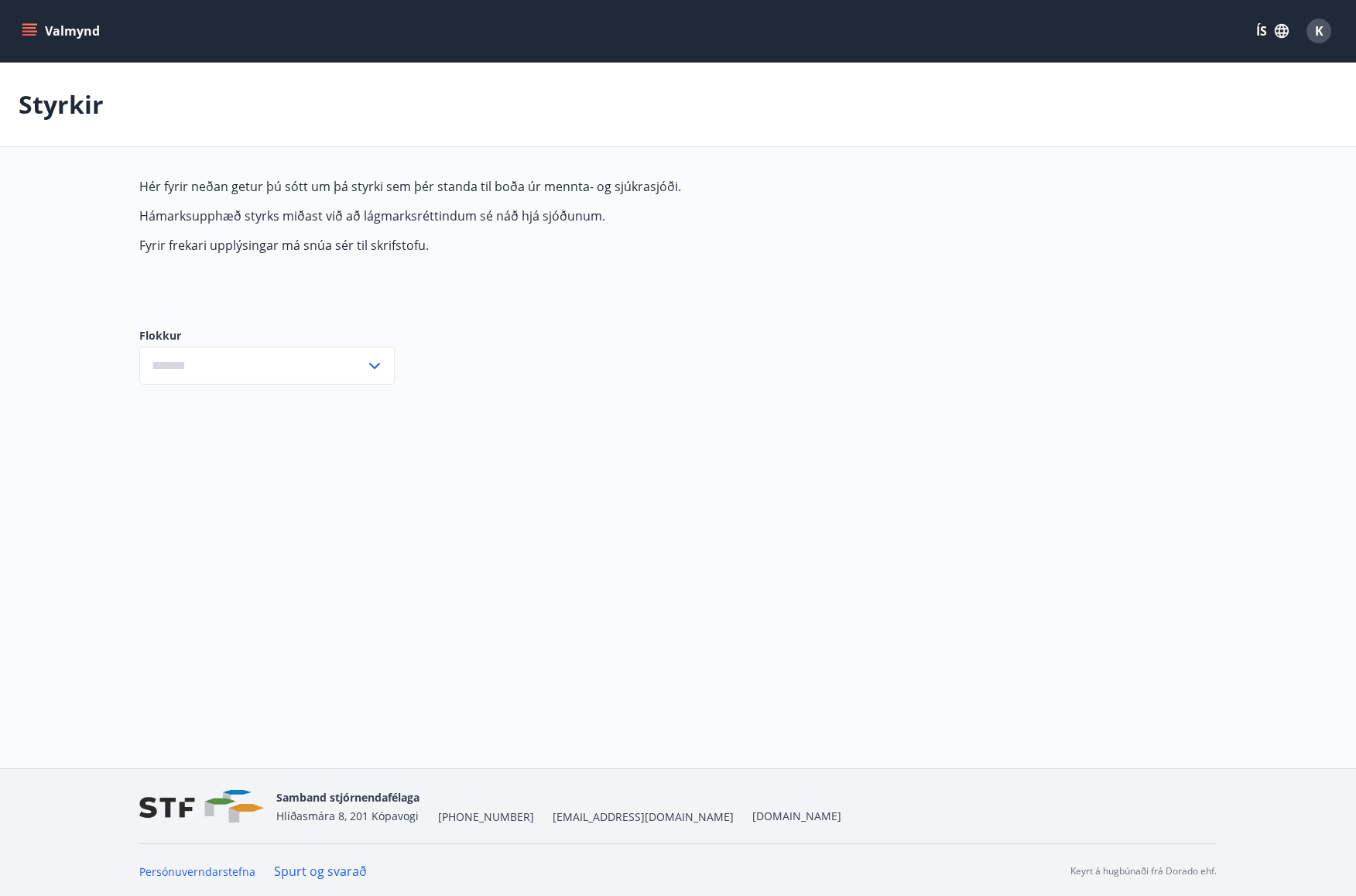
type input "***"
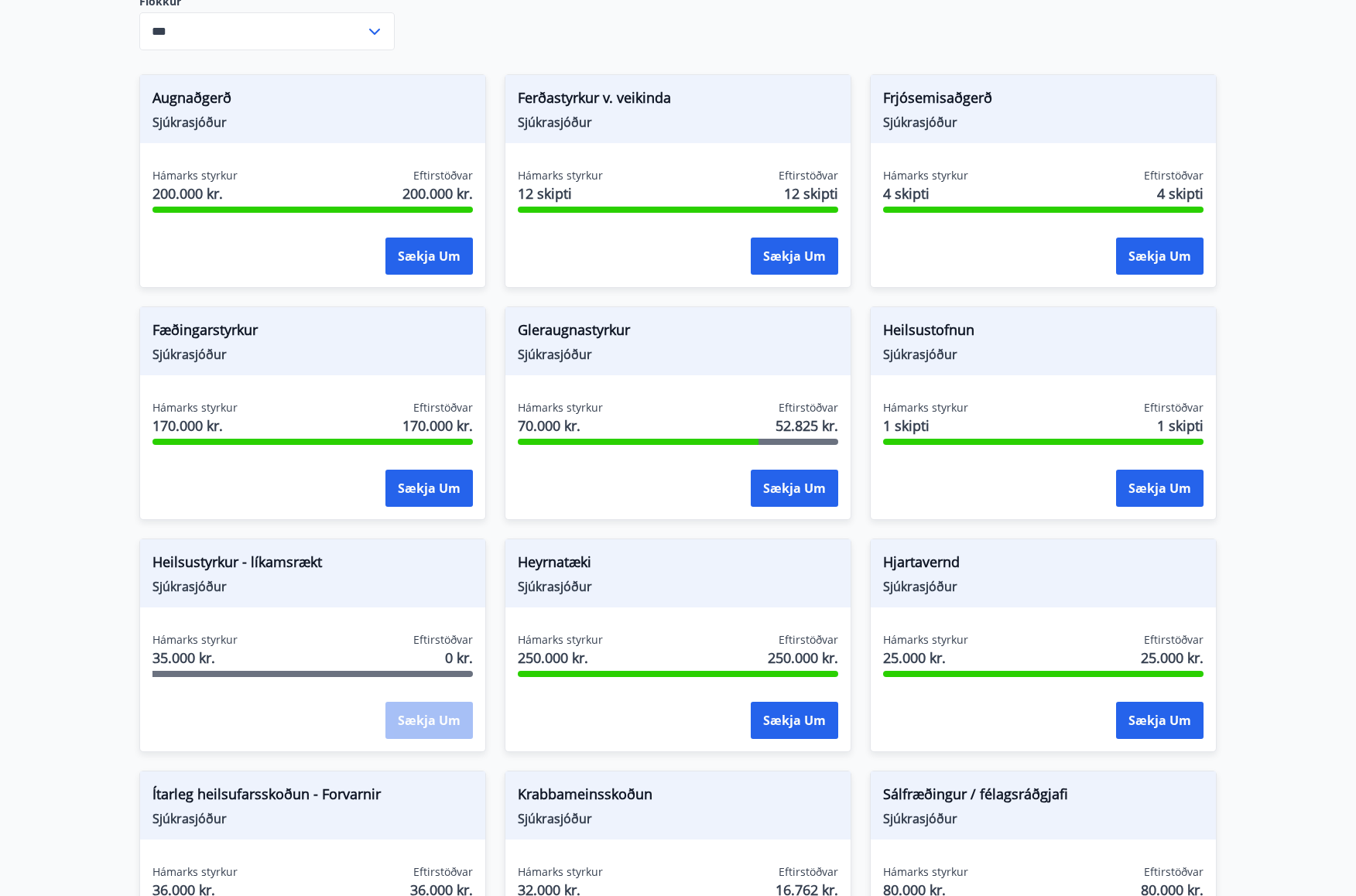
scroll to position [262, 0]
